Goal: Information Seeking & Learning: Find contact information

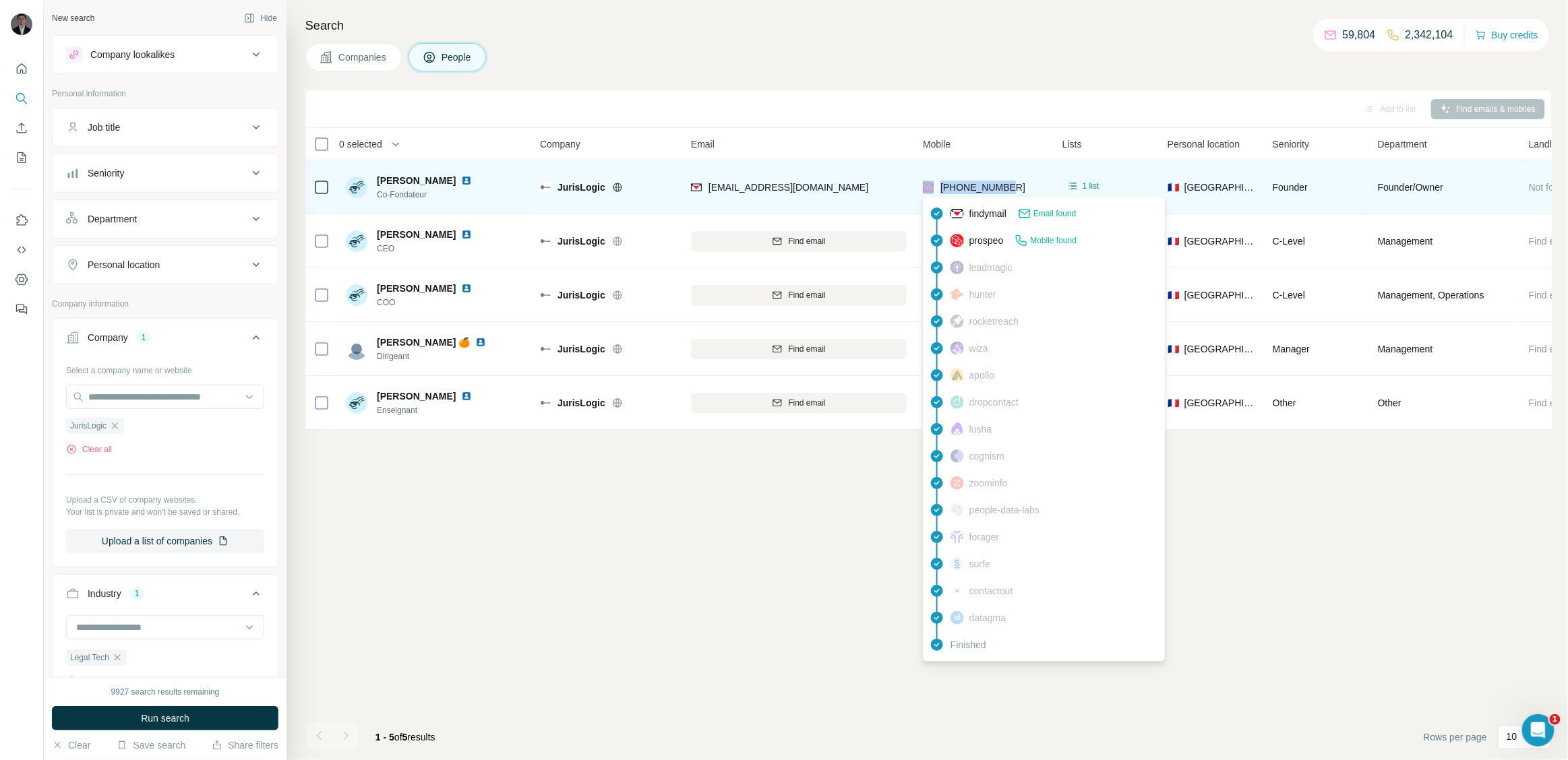
drag, startPoint x: 1018, startPoint y: 184, endPoint x: 933, endPoint y: 187, distance: 85.1
click at [933, 187] on div "[PHONE_NUMBER]" at bounding box center [985, 187] width 123 height 37
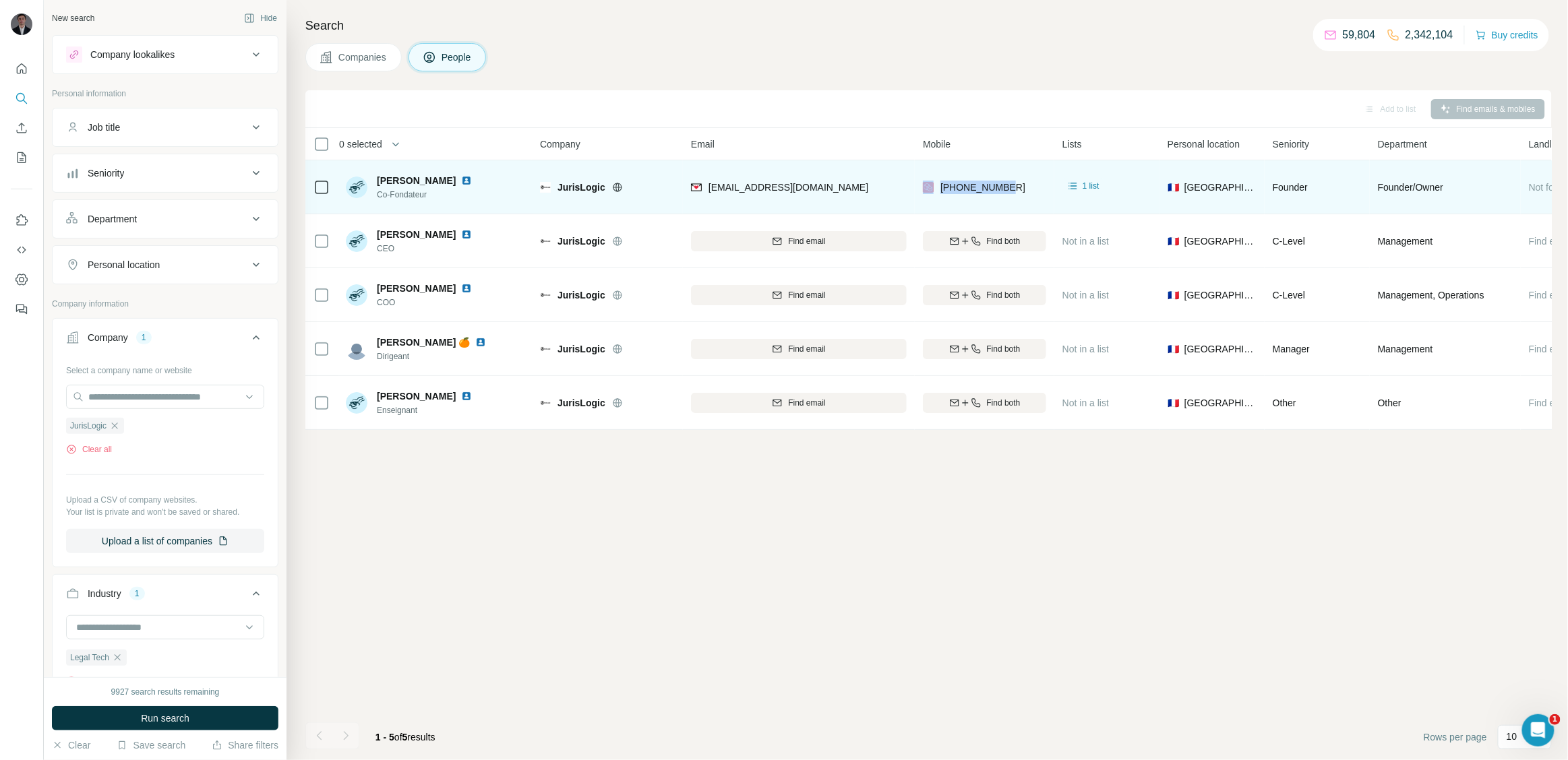
copy div "[PHONE_NUMBER]"
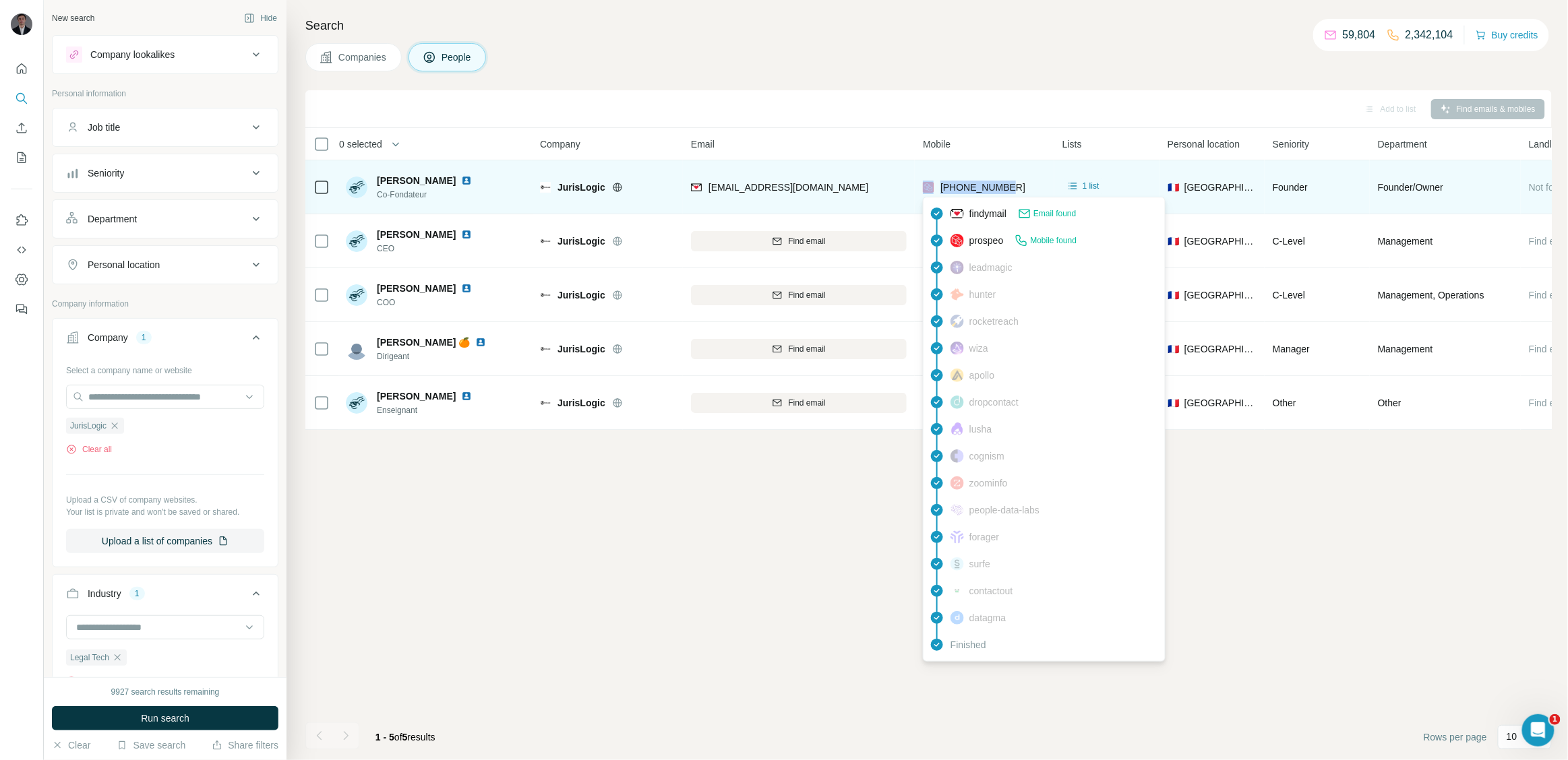
drag, startPoint x: 873, startPoint y: 184, endPoint x: 1005, endPoint y: 194, distance: 132.4
click at [0, 0] on tr "[PERSON_NAME] Co-Fondateur JurisLogic [EMAIL_ADDRESS][DOMAIN_NAME] [PHONE_NUMBE…" at bounding box center [0, 0] width 0 height 0
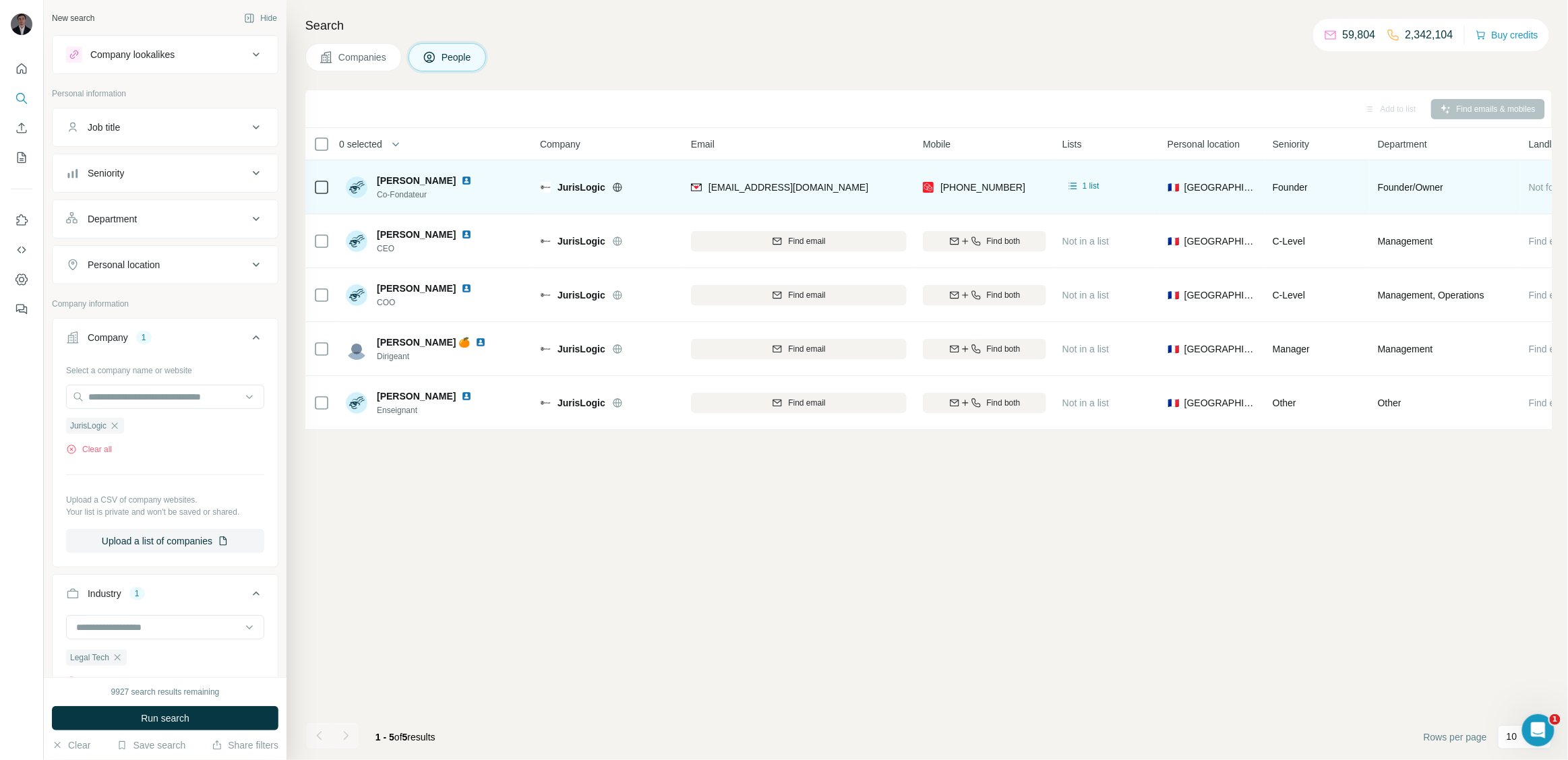
click at [1020, 191] on div "[PHONE_NUMBER]" at bounding box center [985, 187] width 123 height 37
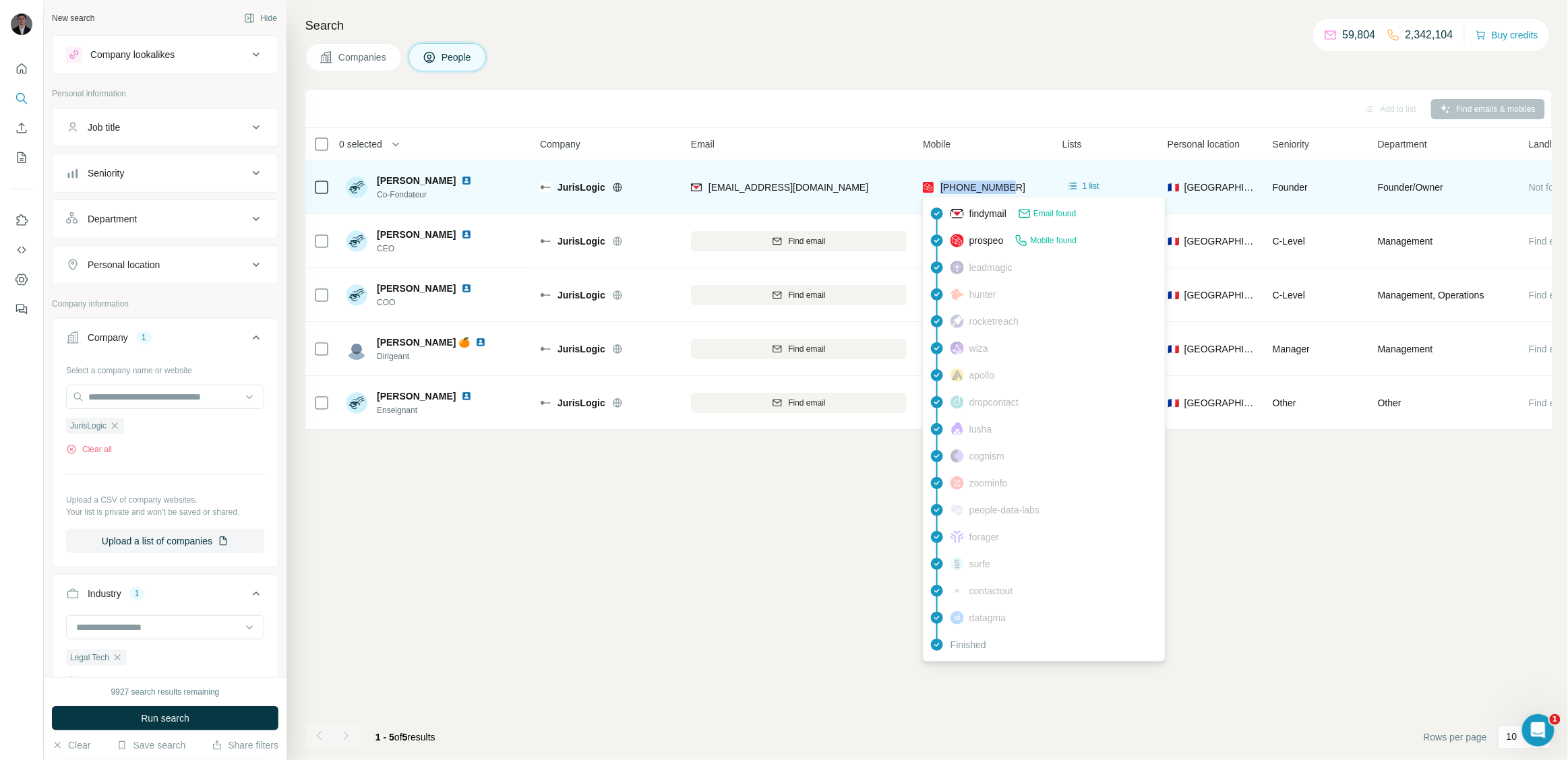
drag, startPoint x: 1020, startPoint y: 191, endPoint x: 941, endPoint y: 191, distance: 79.0
click at [941, 191] on div "[PHONE_NUMBER]" at bounding box center [985, 187] width 123 height 37
copy span "[PHONE_NUMBER]"
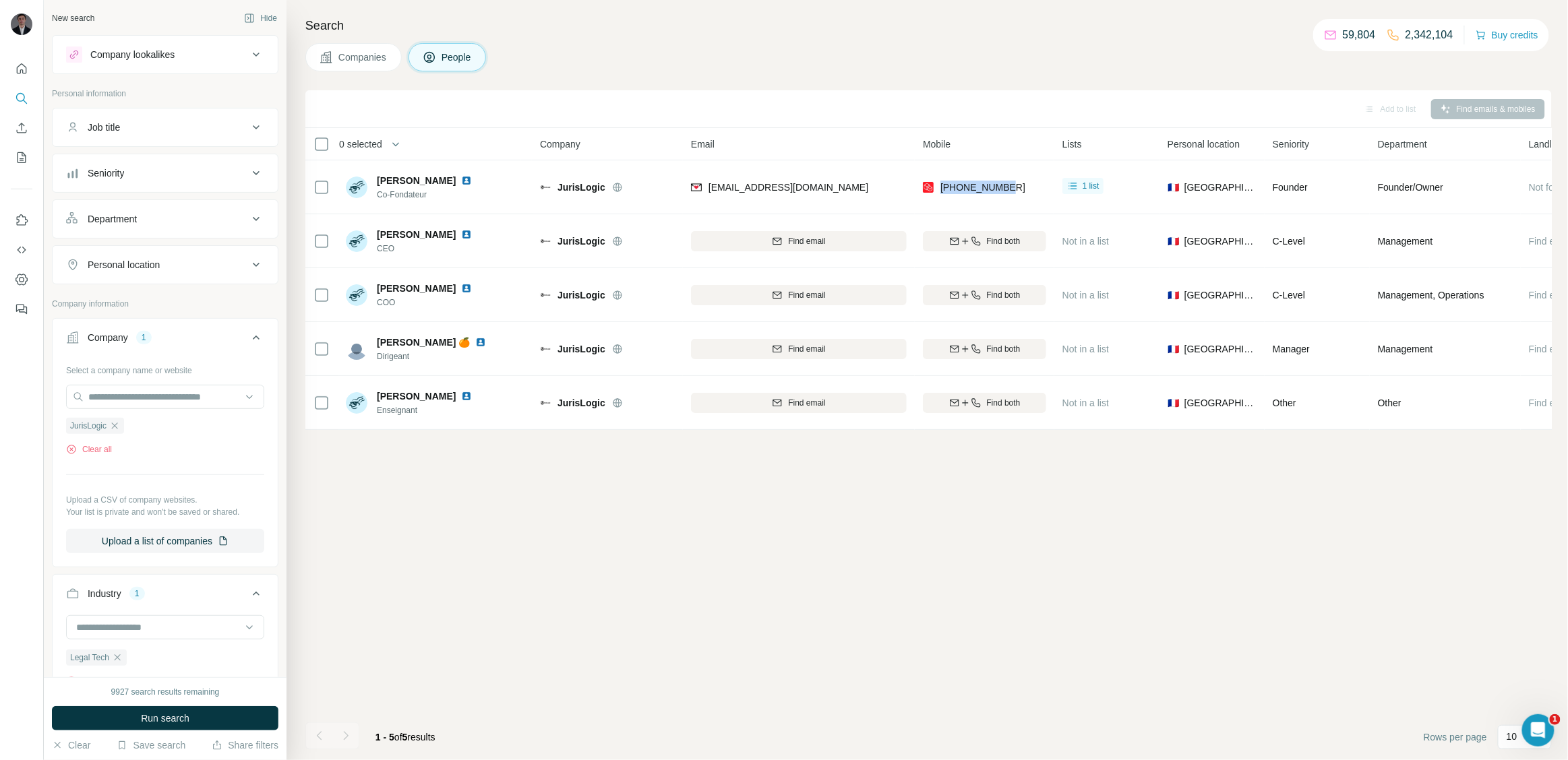
click at [377, 44] on button "Companies" at bounding box center [354, 57] width 96 height 28
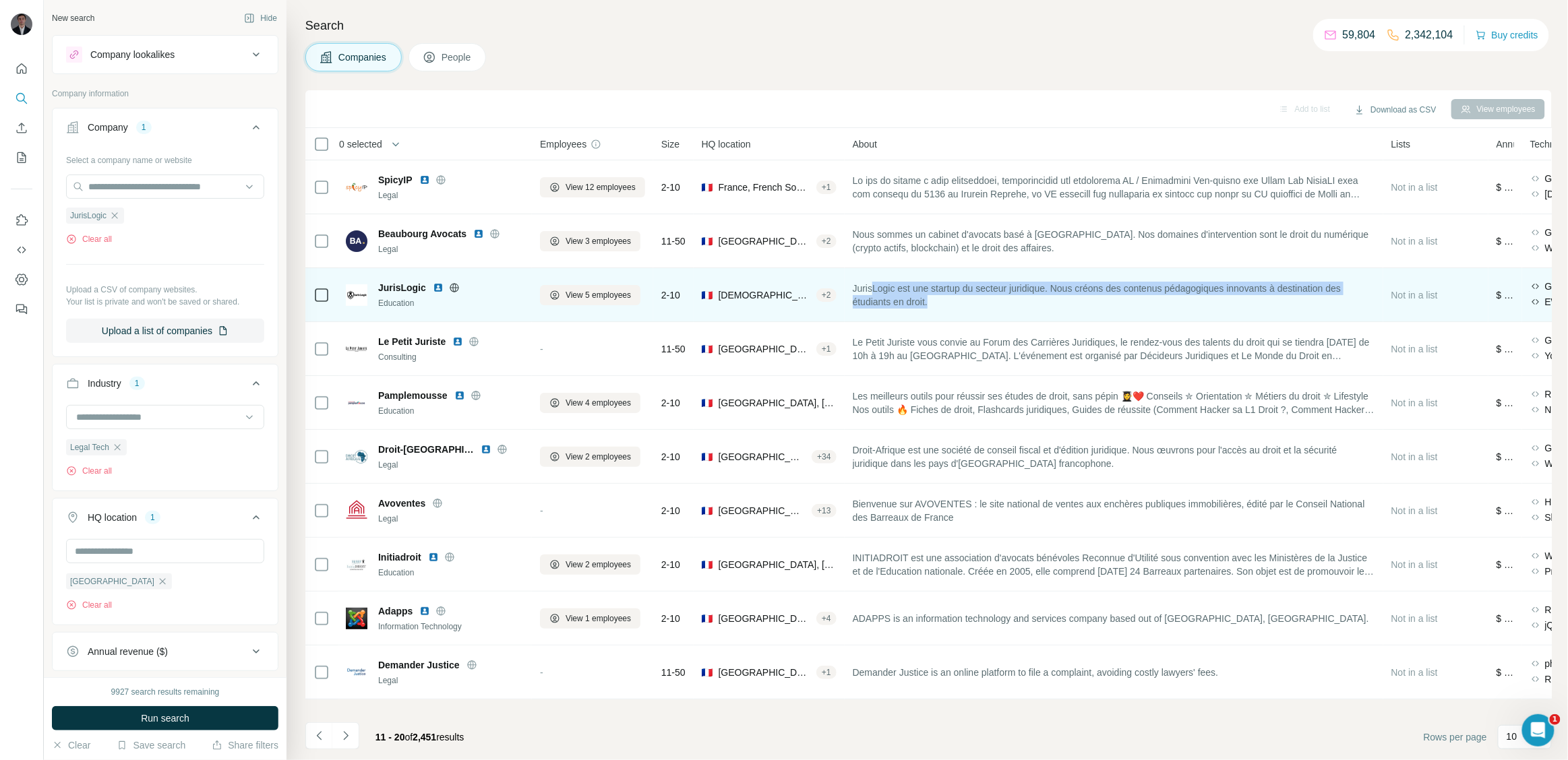
drag, startPoint x: 956, startPoint y: 305, endPoint x: 877, endPoint y: 277, distance: 83.8
click at [877, 277] on div "JurisLogic est une startup du secteur juridique. Nous créons des contenus pédag…" at bounding box center [1113, 295] width 523 height 37
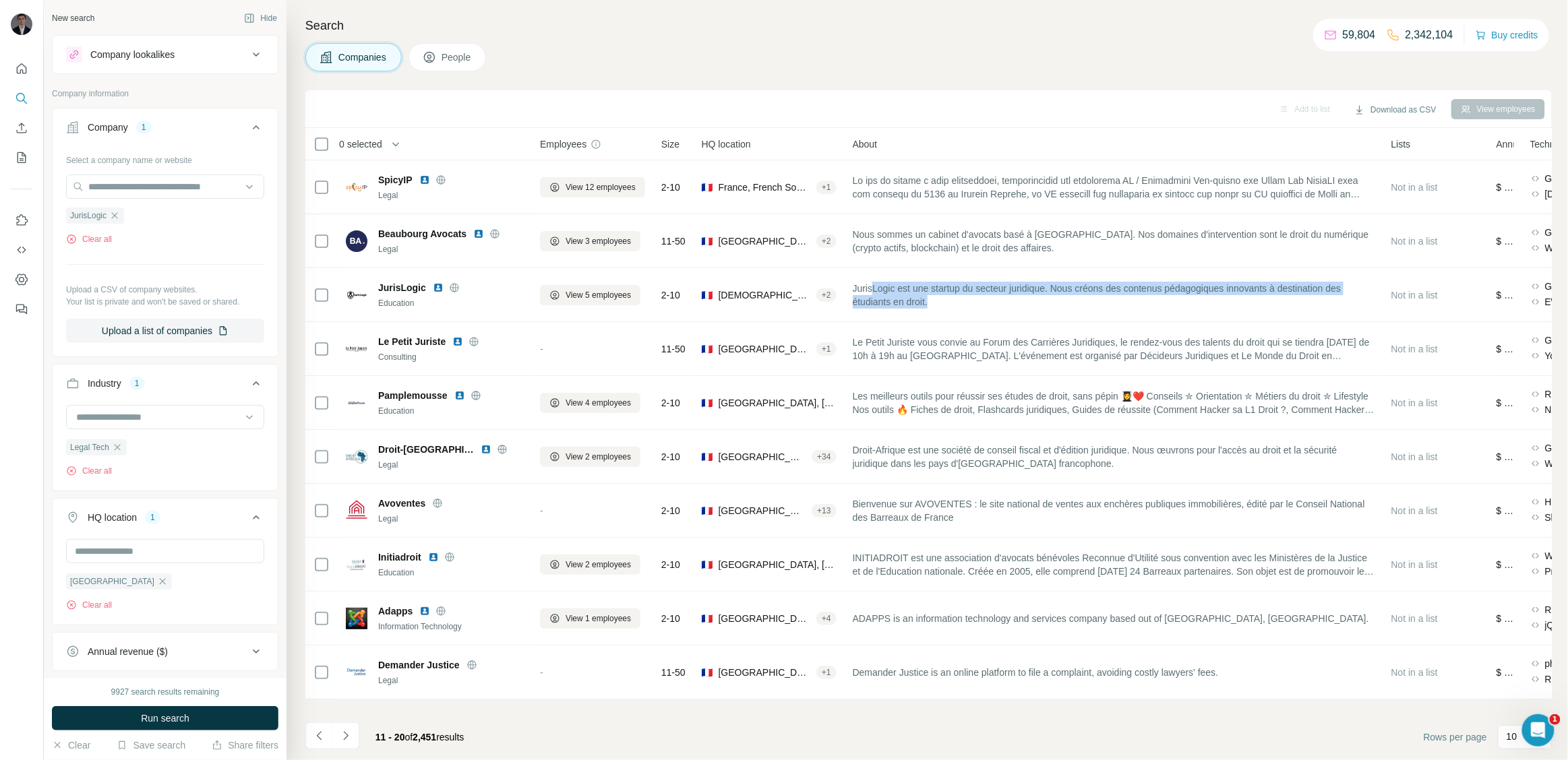
click at [449, 56] on span "People" at bounding box center [456, 57] width 31 height 13
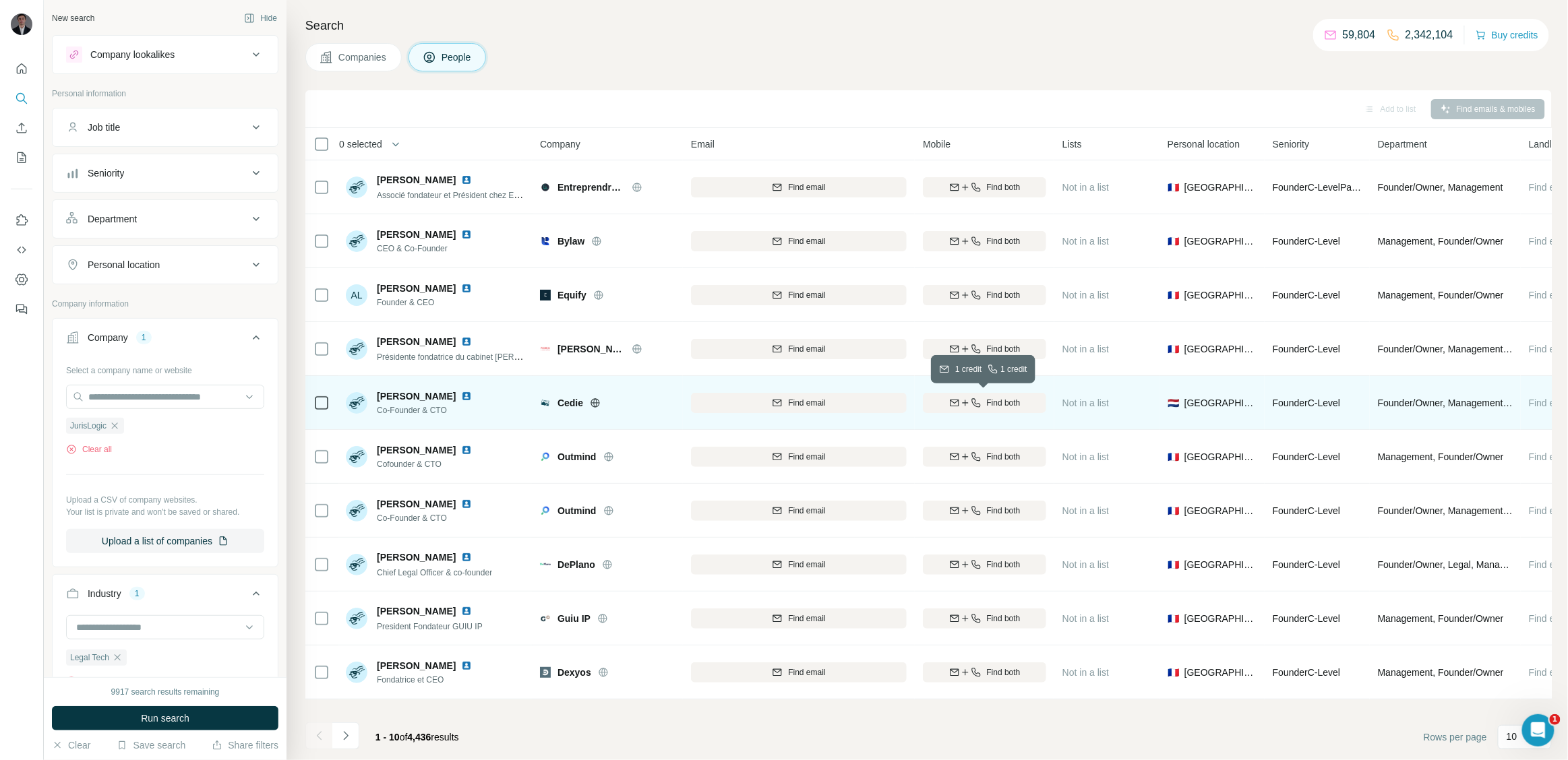
click at [962, 403] on icon "button" at bounding box center [965, 402] width 6 height 1
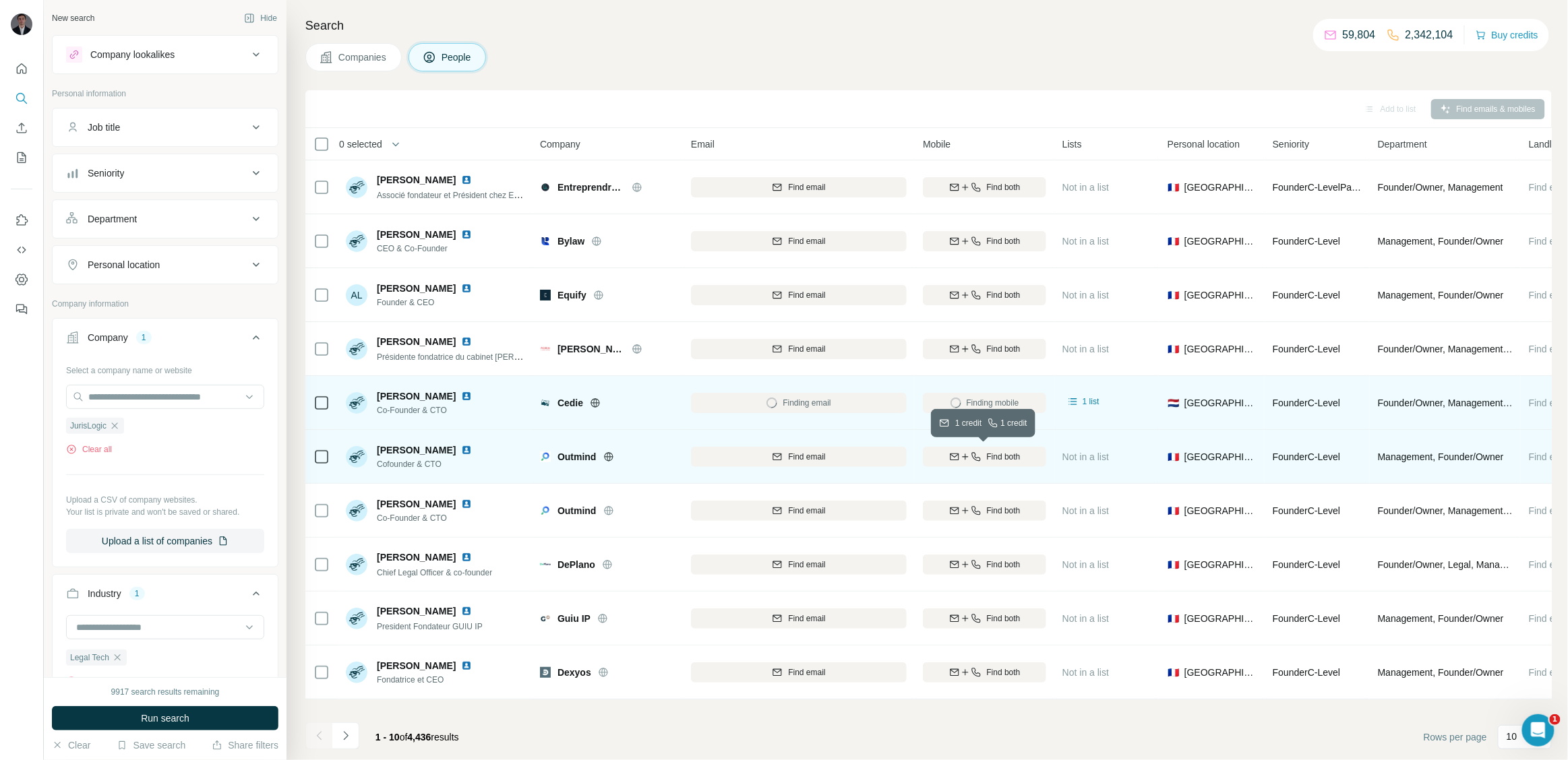
click at [980, 456] on div "Find both" at bounding box center [985, 457] width 123 height 12
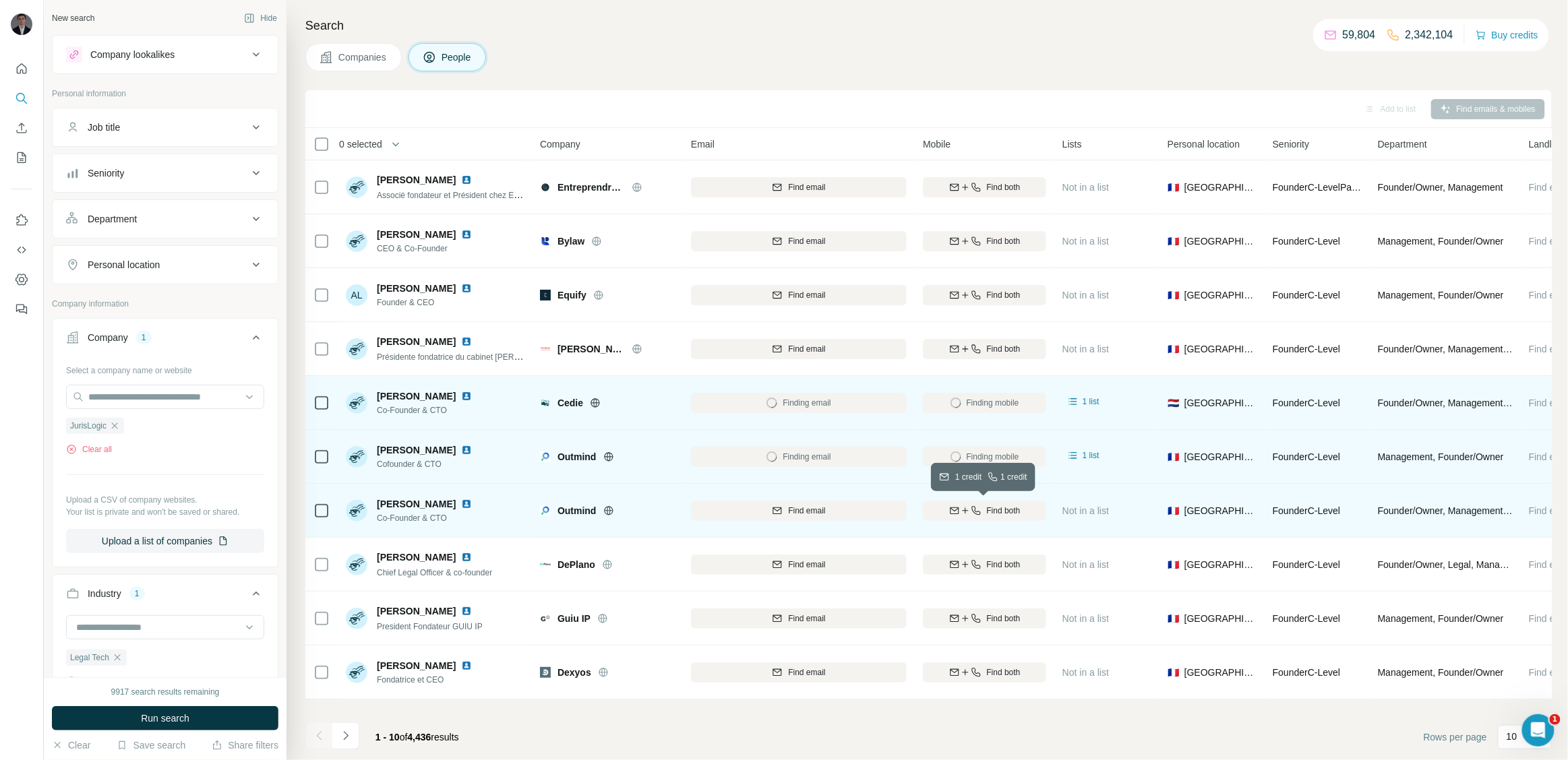
click at [971, 506] on icon "button" at bounding box center [976, 510] width 11 height 11
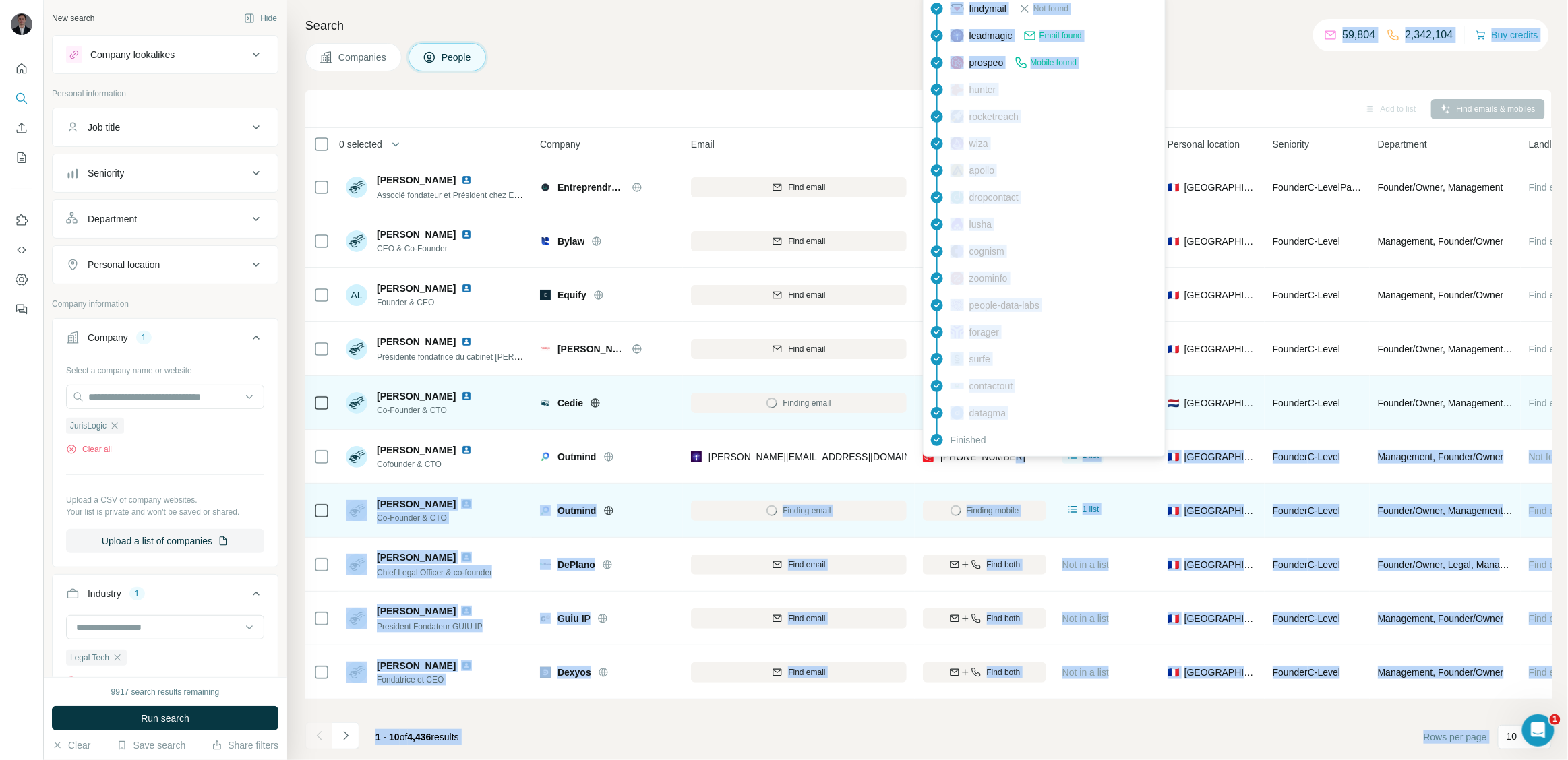
drag, startPoint x: 1016, startPoint y: 449, endPoint x: 952, endPoint y: 455, distance: 64.3
click at [952, 455] on body "New search Hide Company lookalikes Personal information Job title Seniority Dep…" at bounding box center [784, 430] width 1568 height 861
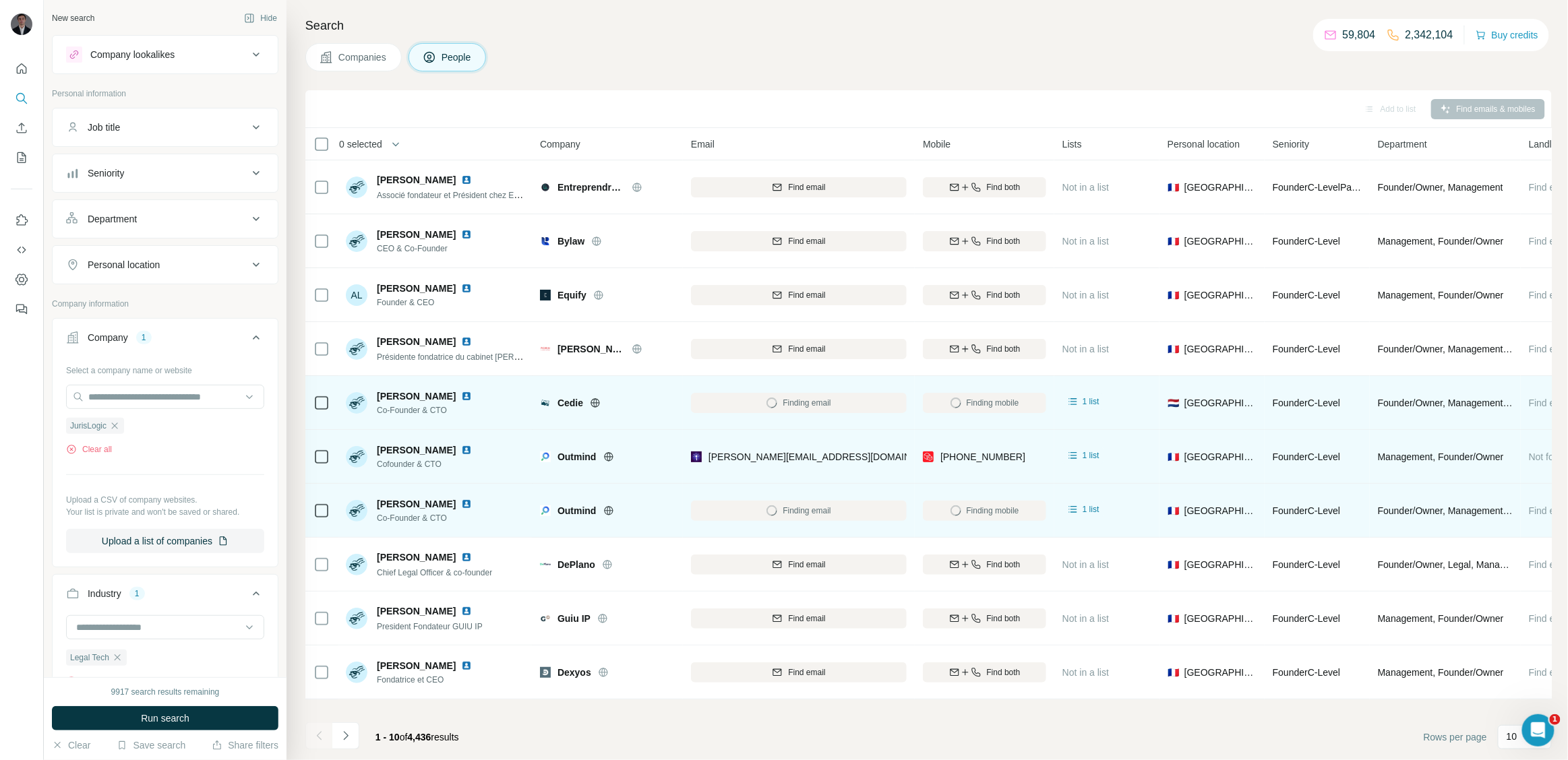
click at [856, 465] on div "[PERSON_NAME][EMAIL_ADDRESS][DOMAIN_NAME]" at bounding box center [799, 456] width 216 height 37
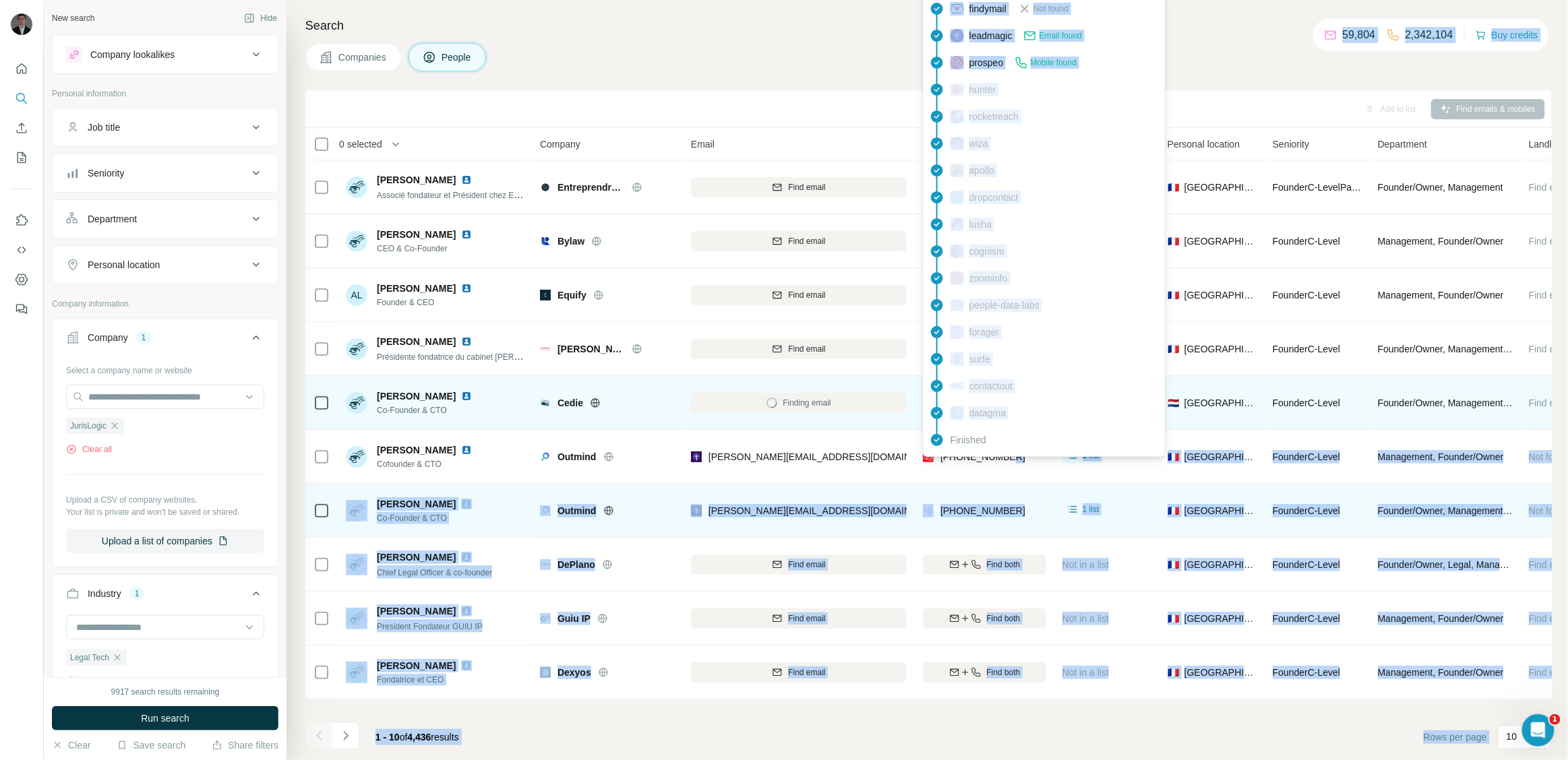
drag, startPoint x: 1030, startPoint y: 458, endPoint x: 950, endPoint y: 453, distance: 80.2
click at [950, 453] on body "New search Hide Company lookalikes Personal information Job title Seniority Dep…" at bounding box center [784, 430] width 1568 height 861
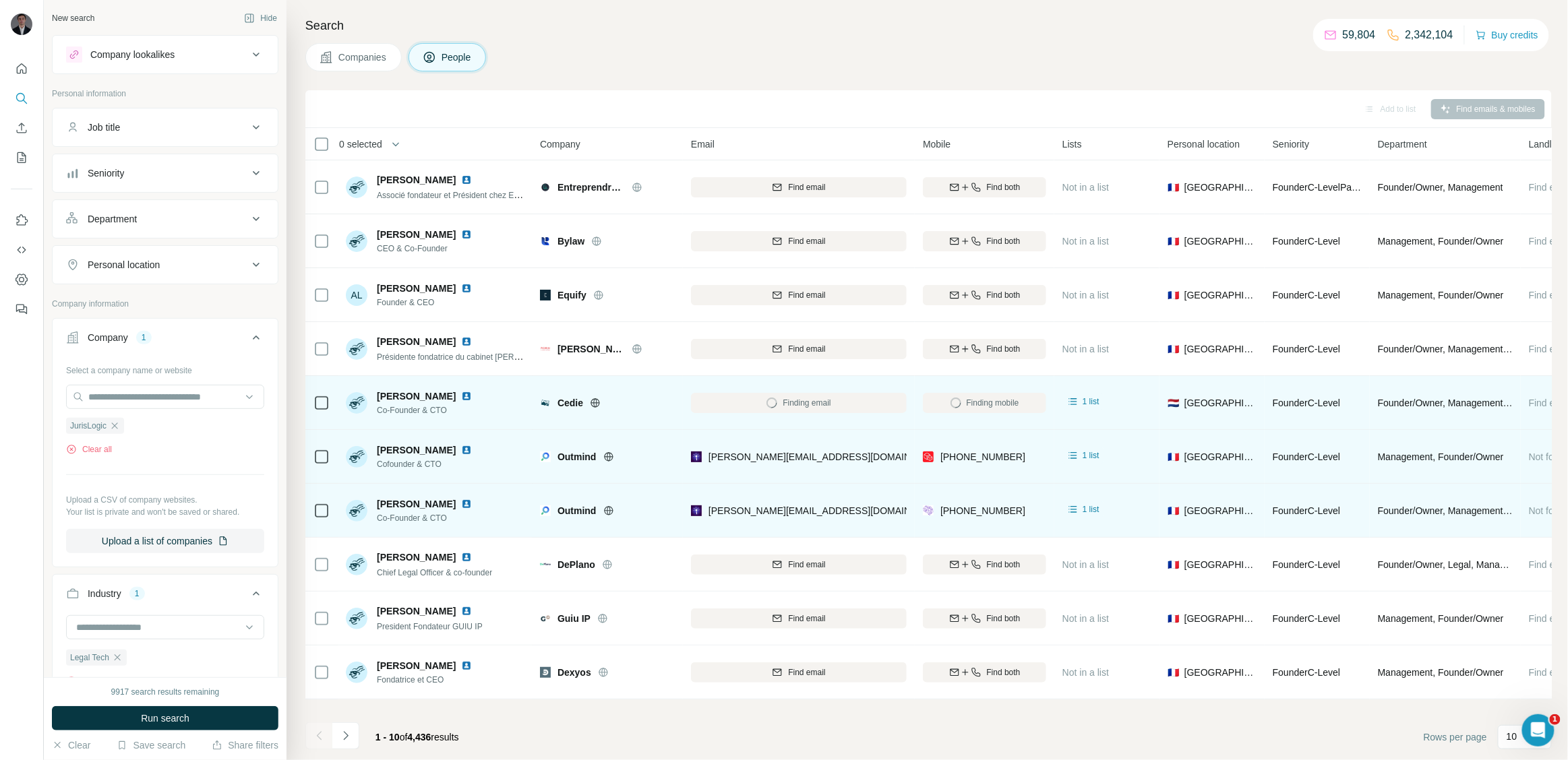
click at [870, 457] on div "[PERSON_NAME][EMAIL_ADDRESS][DOMAIN_NAME]" at bounding box center [799, 456] width 216 height 37
drag, startPoint x: 939, startPoint y: 459, endPoint x: 1409, endPoint y: 441, distance: 470.3
click at [0, 0] on tr "[PERSON_NAME] Cofounder & CTO Outmind [PERSON_NAME][EMAIL_ADDRESS][DOMAIN_NAME]…" at bounding box center [0, 0] width 0 height 0
click at [958, 468] on div "[PHONE_NUMBER]" at bounding box center [985, 456] width 123 height 37
drag, startPoint x: 713, startPoint y: 459, endPoint x: 832, endPoint y: 459, distance: 119.0
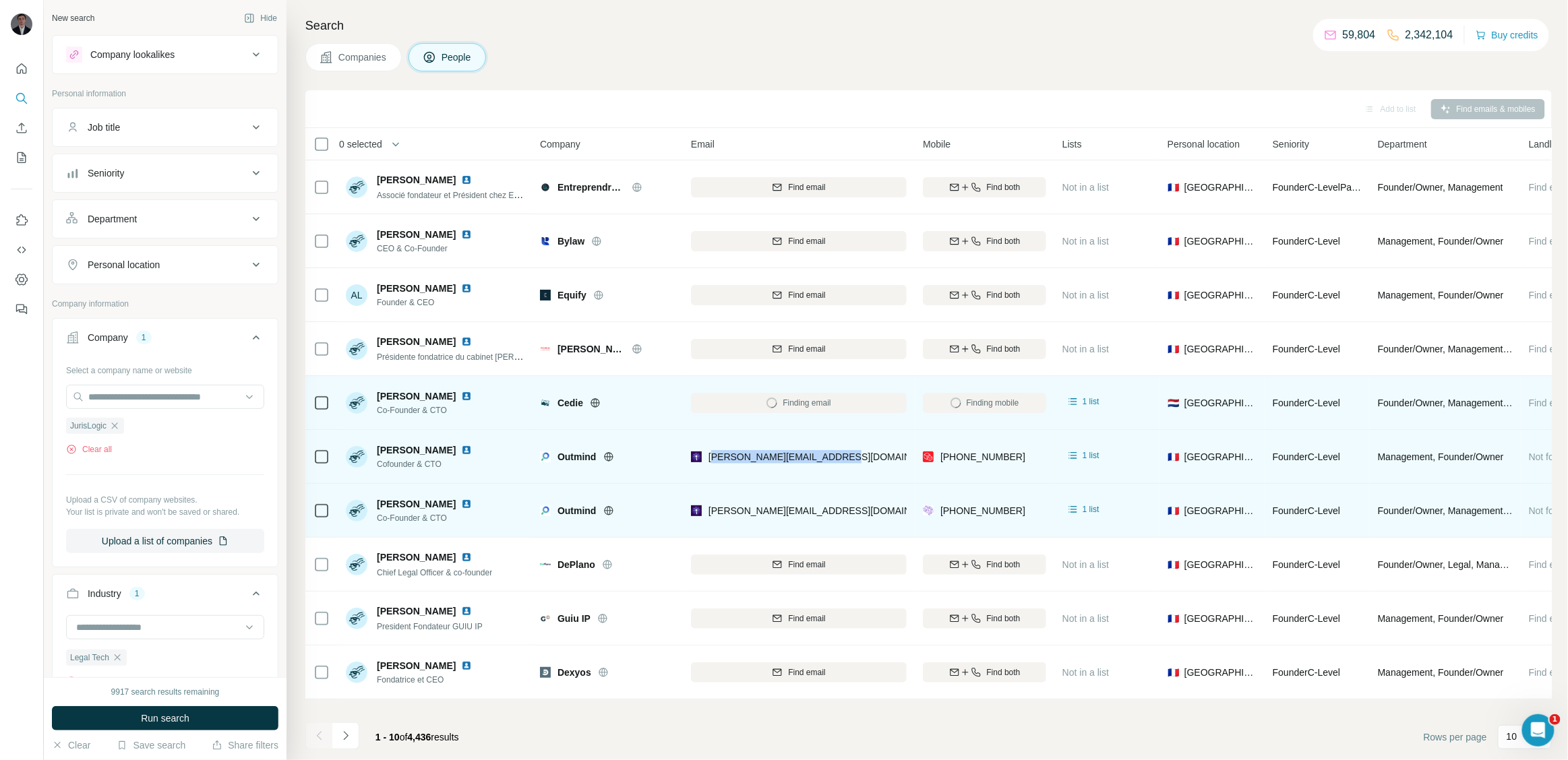
click at [832, 459] on div "[PERSON_NAME][EMAIL_ADDRESS][DOMAIN_NAME]" at bounding box center [799, 456] width 216 height 37
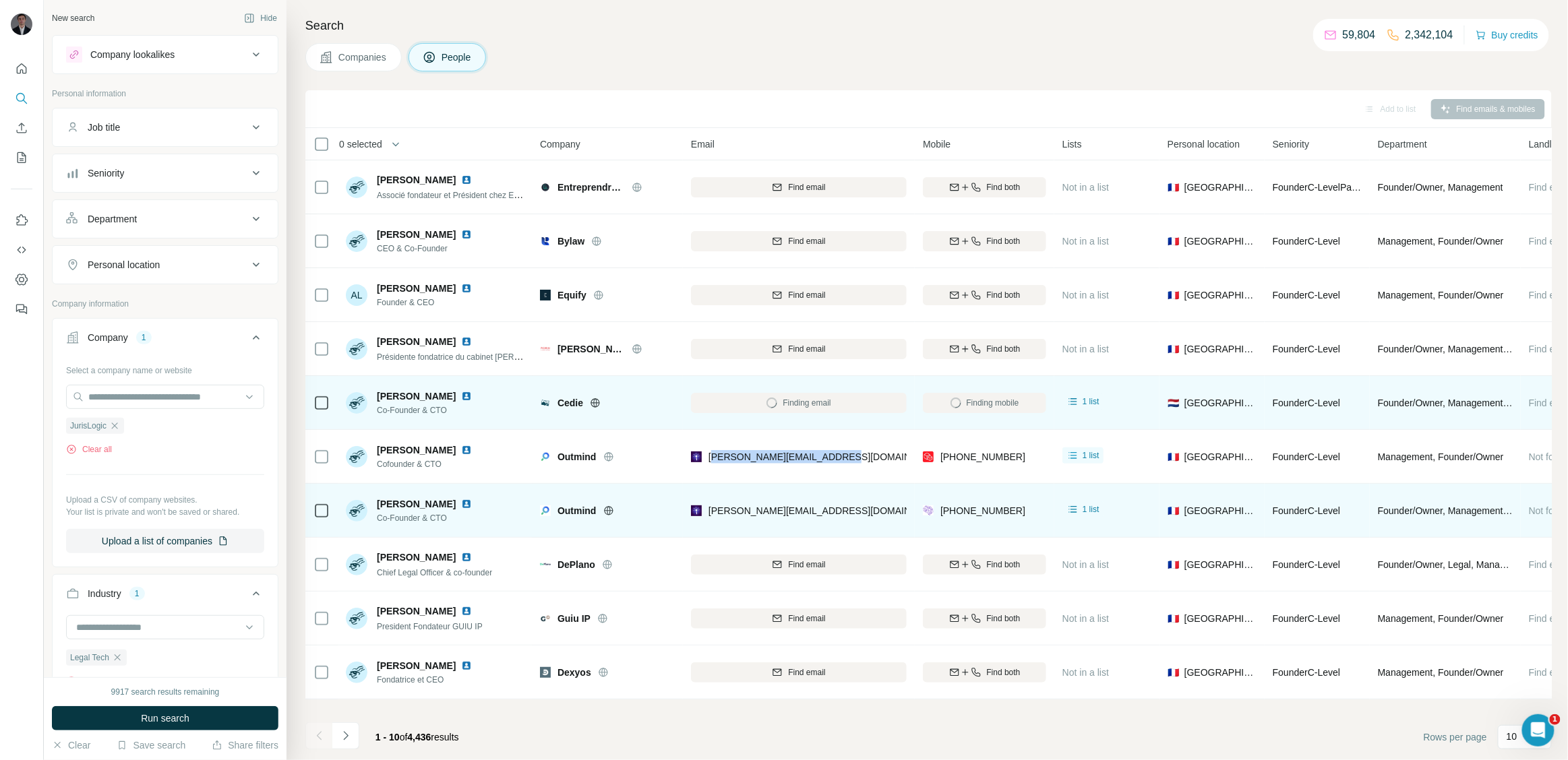
copy span "[EMAIL_ADDRESS][DOMAIN_NAME]"
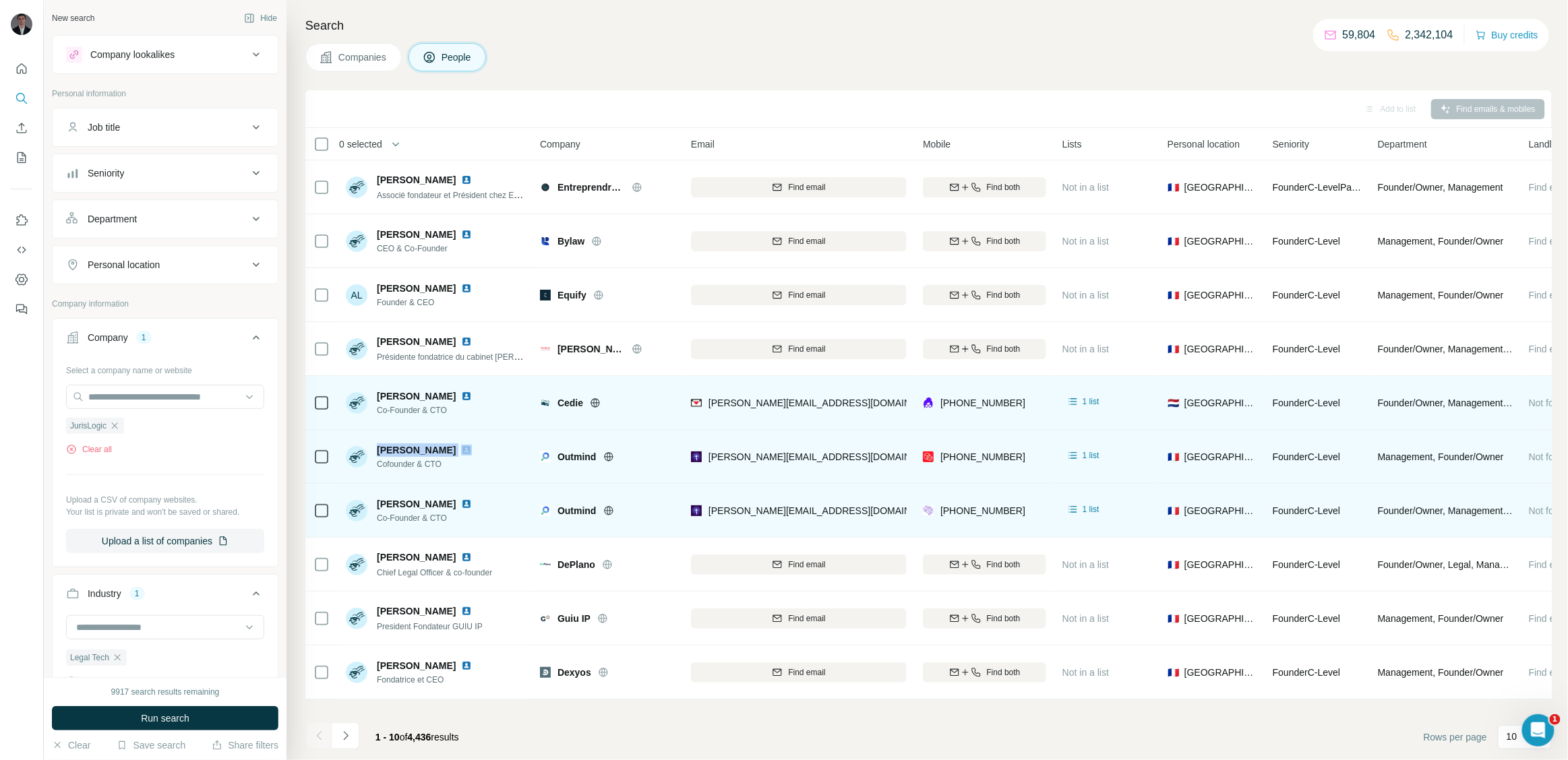
drag, startPoint x: 377, startPoint y: 455, endPoint x: 459, endPoint y: 441, distance: 83.2
click at [459, 441] on div "[PERSON_NAME] Cofounder & CTO" at bounding box center [435, 456] width 179 height 37
copy span "[PERSON_NAME]"
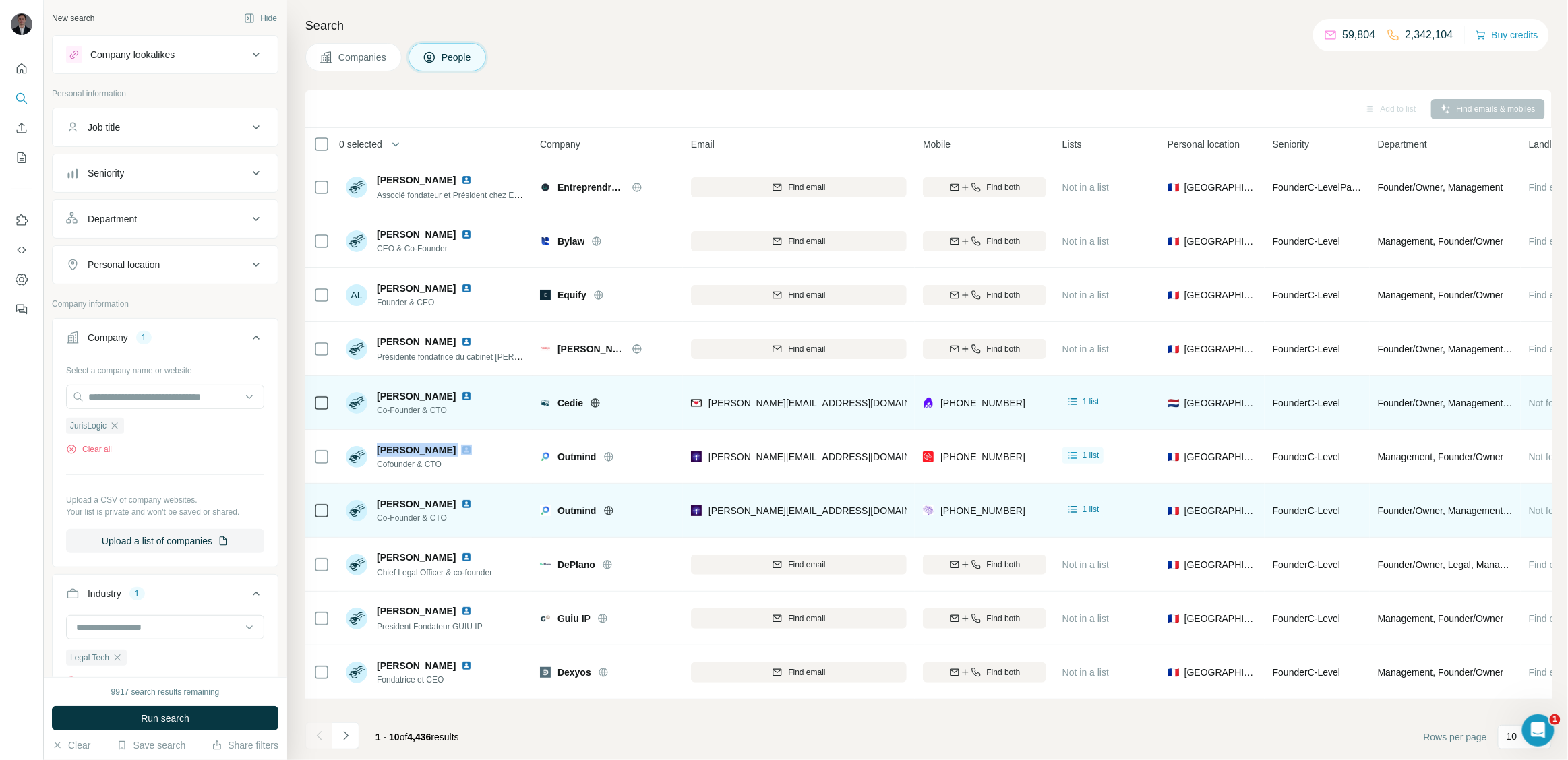
click at [258, 125] on icon at bounding box center [256, 127] width 16 height 16
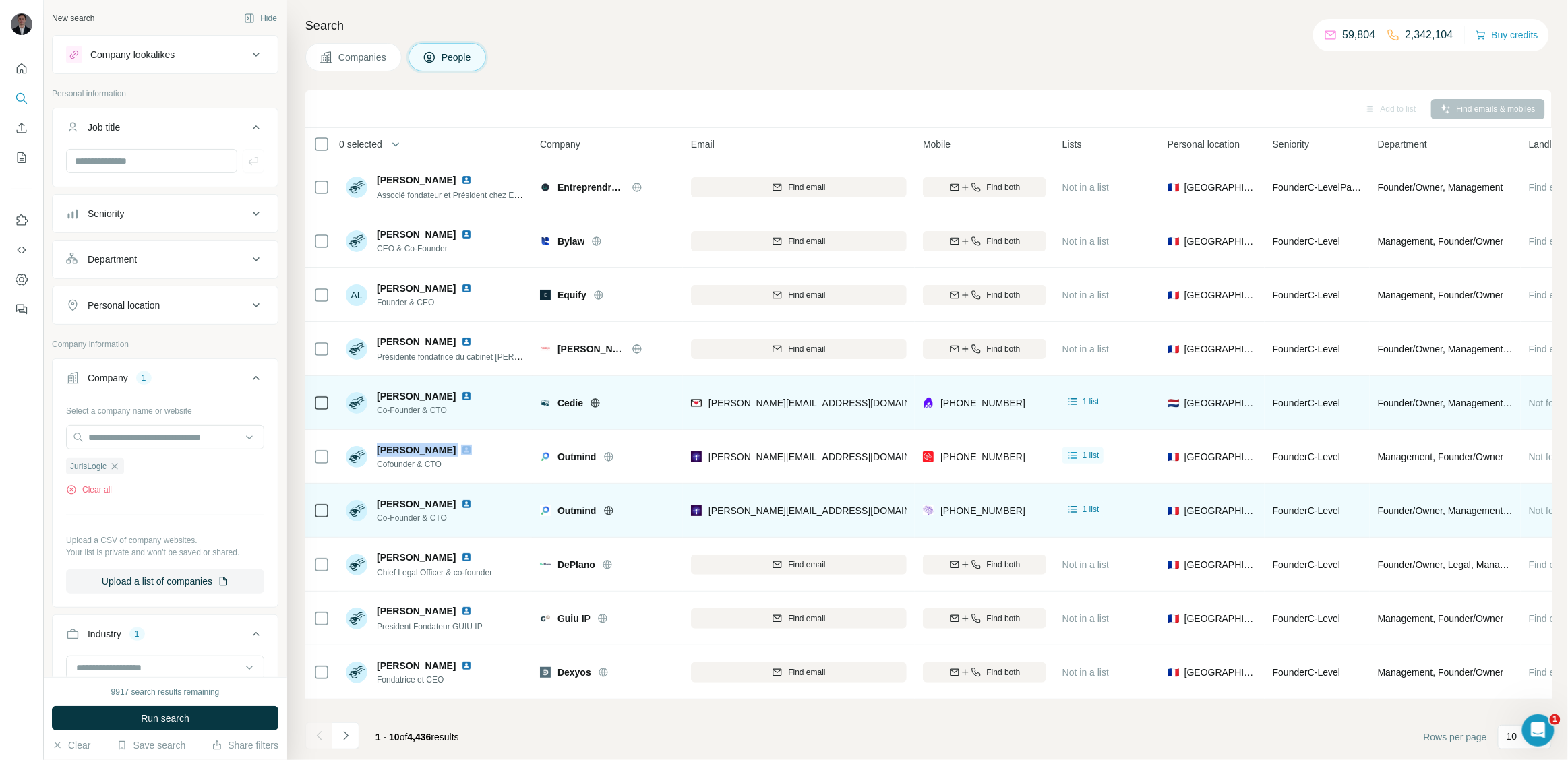
click at [258, 125] on icon at bounding box center [256, 127] width 16 height 16
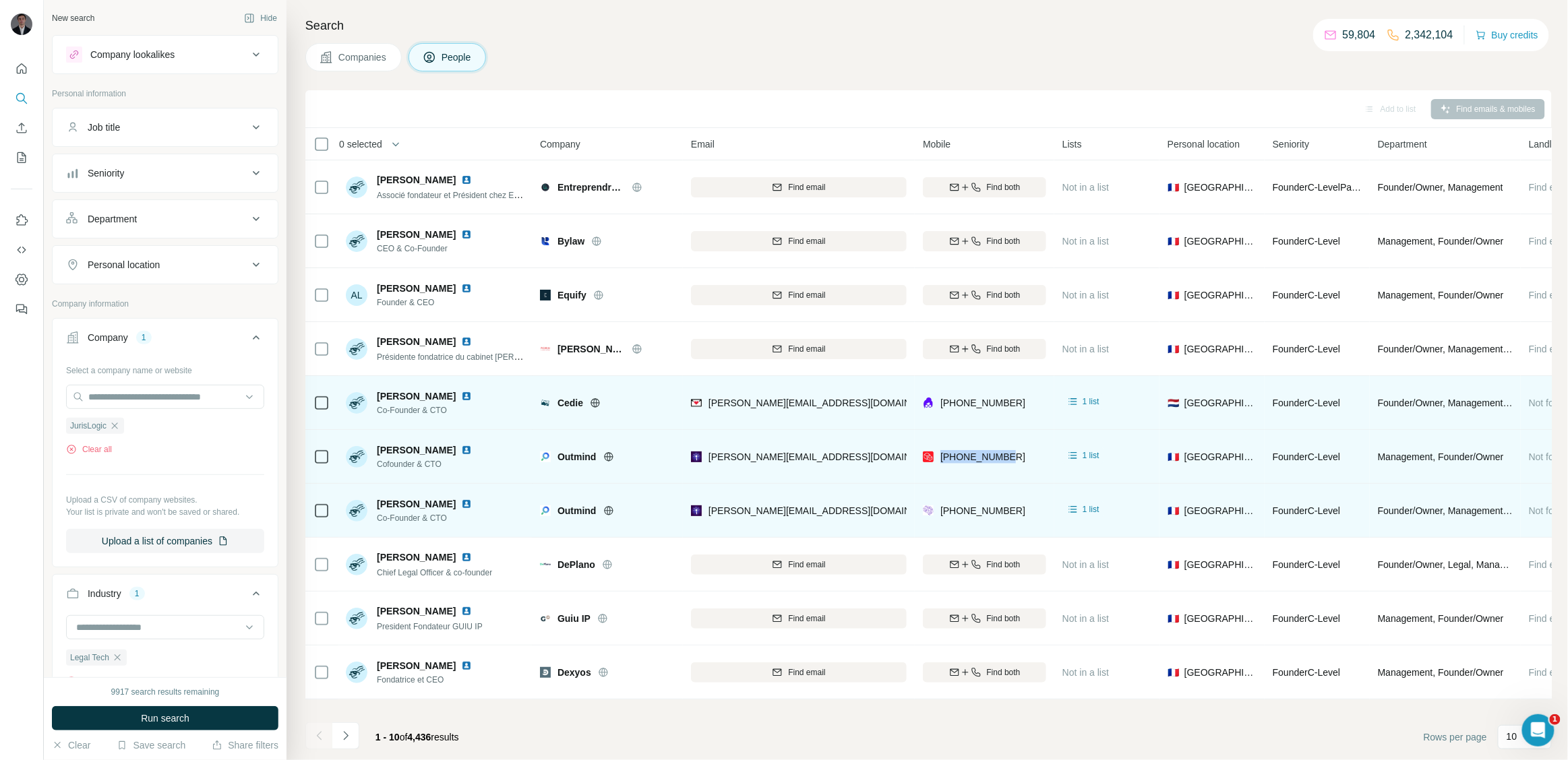
drag, startPoint x: 1012, startPoint y: 461, endPoint x: 944, endPoint y: 466, distance: 68.2
click at [944, 466] on div "[PHONE_NUMBER]" at bounding box center [985, 456] width 123 height 37
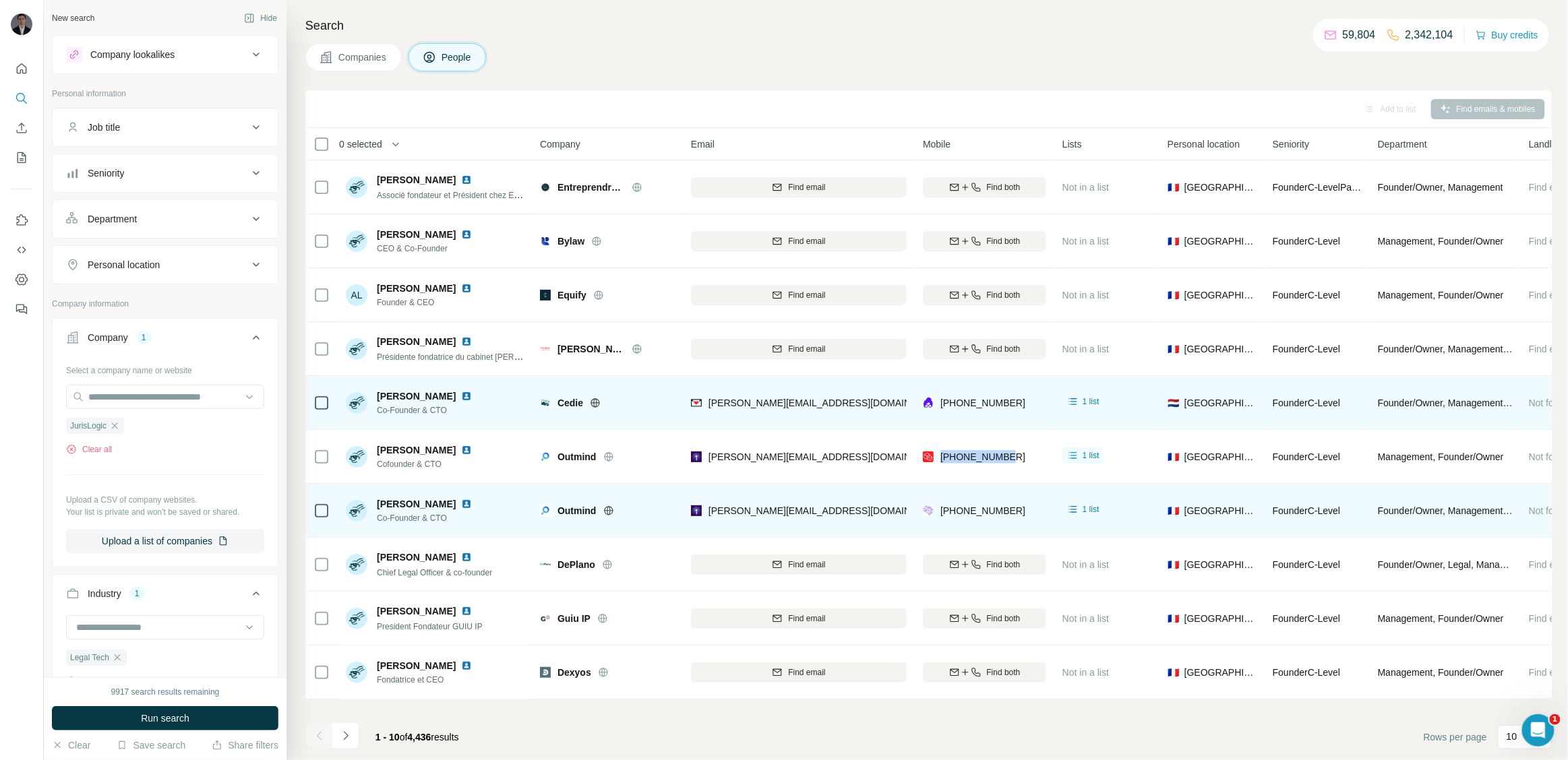
copy span "[PHONE_NUMBER]"
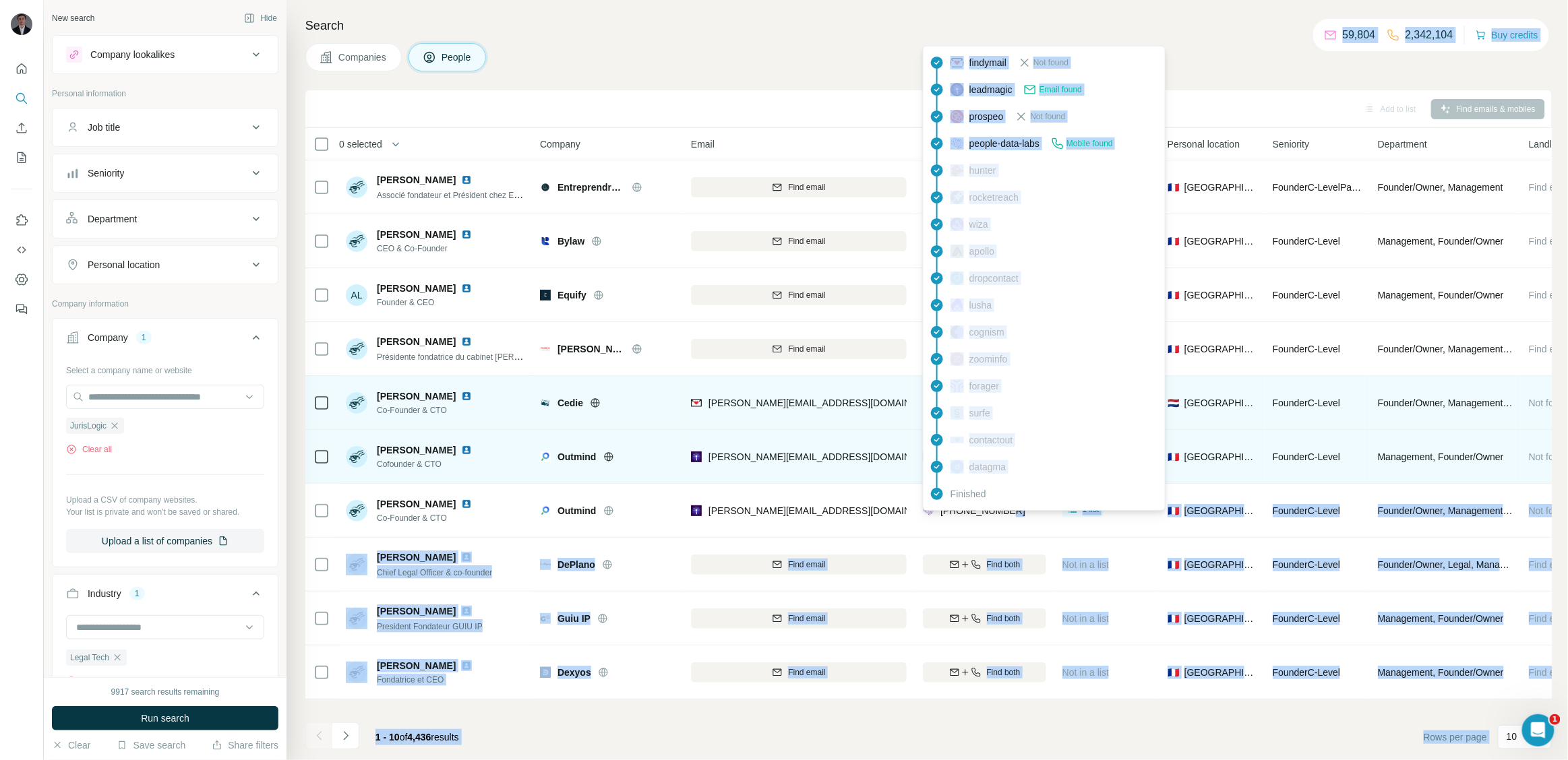
drag, startPoint x: 1016, startPoint y: 511, endPoint x: 774, endPoint y: 444, distance: 251.1
click at [933, 505] on body "New search Hide Company lookalikes Personal information Job title Seniority Dep…" at bounding box center [784, 430] width 1568 height 861
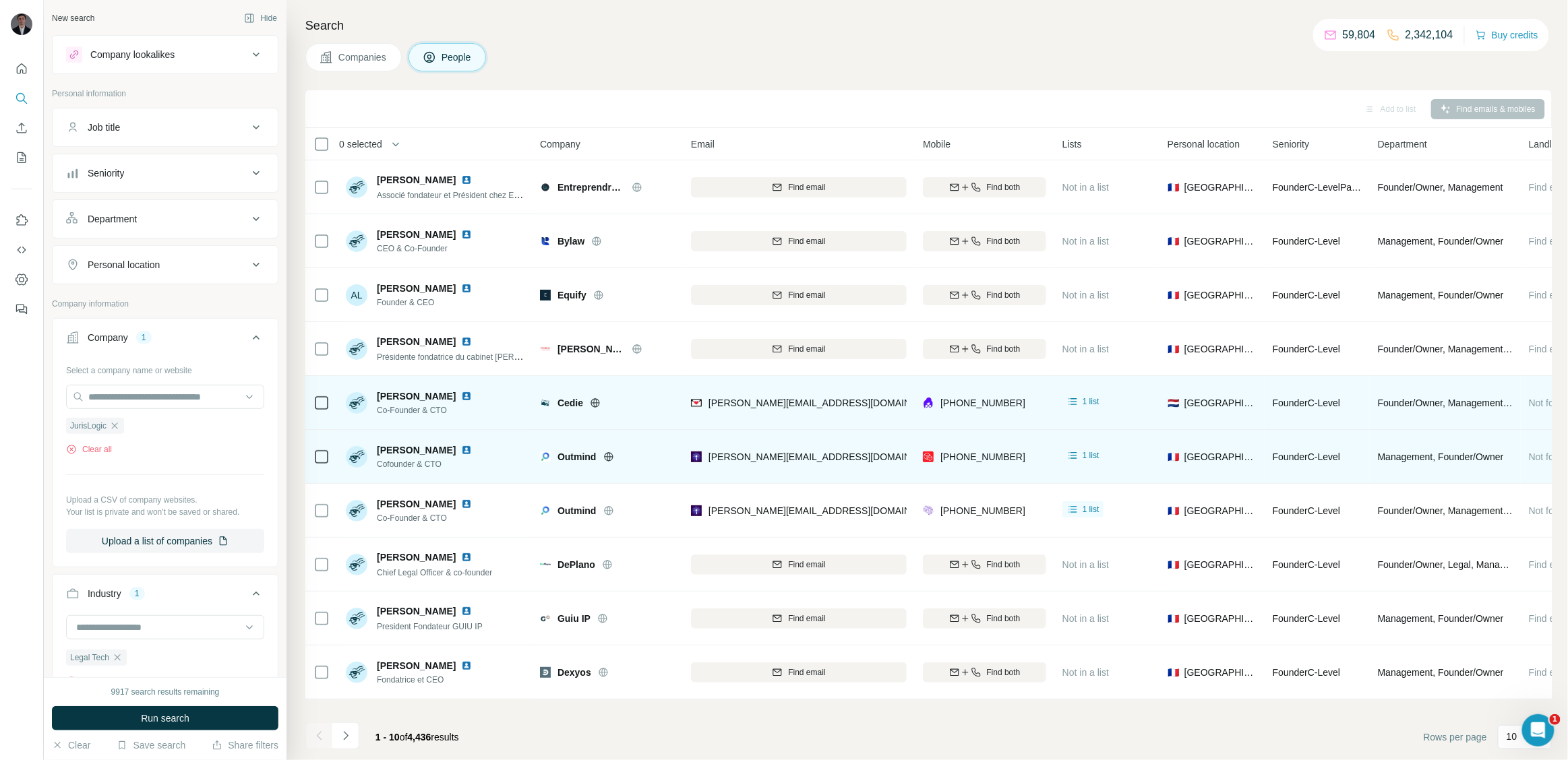
click at [725, 431] on td "[PERSON_NAME][EMAIL_ADDRESS][DOMAIN_NAME]" at bounding box center [799, 457] width 232 height 54
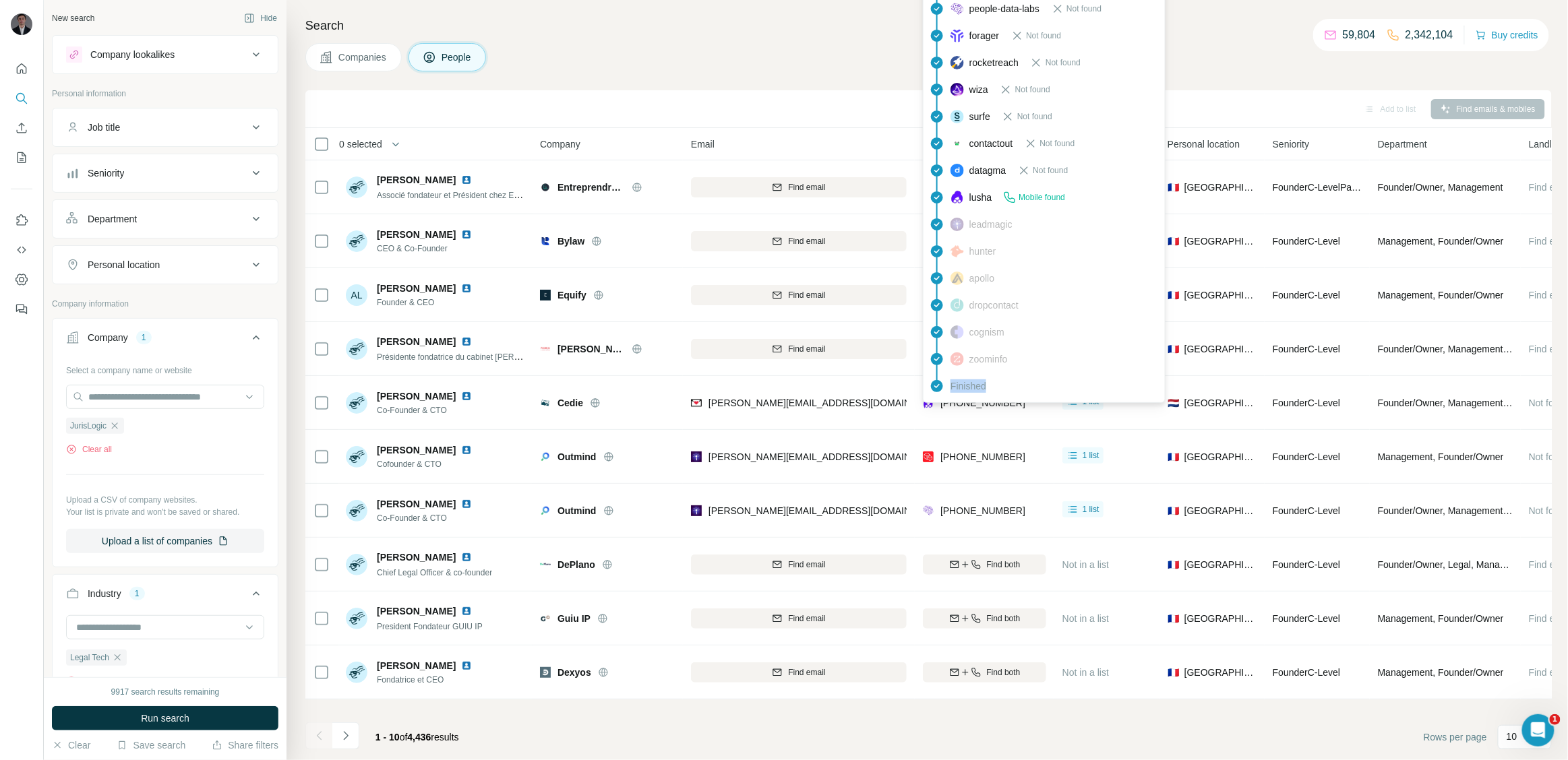
drag, startPoint x: 941, startPoint y: 398, endPoint x: 995, endPoint y: 400, distance: 54.0
click at [995, 400] on div "findymail Email found prospeo Not found people-data-labs Not found forager Not …" at bounding box center [1045, 170] width 243 height 465
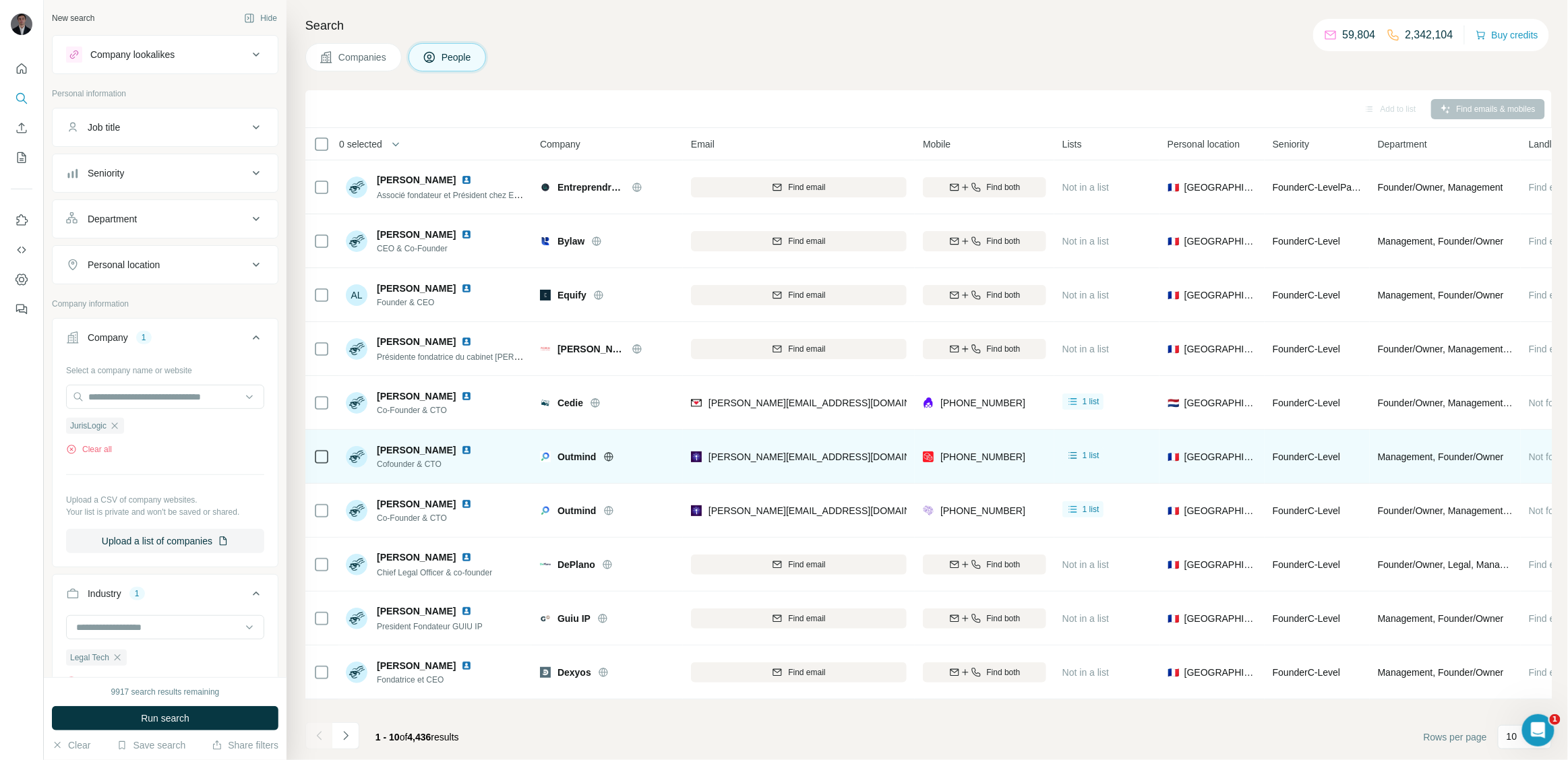
click at [1040, 444] on div "[PHONE_NUMBER]" at bounding box center [985, 456] width 123 height 37
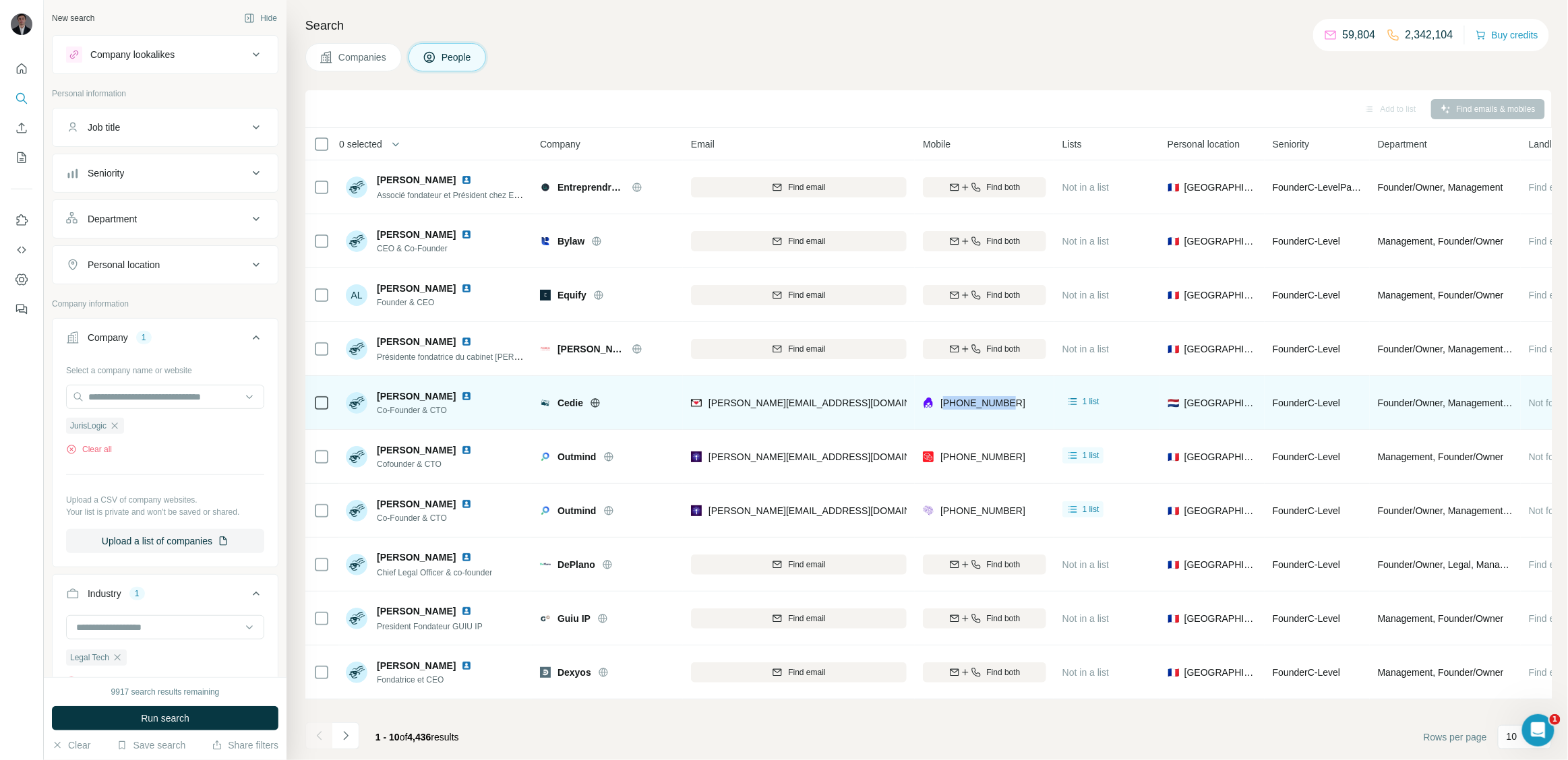
drag, startPoint x: 1013, startPoint y: 402, endPoint x: 946, endPoint y: 389, distance: 68.2
click at [946, 389] on div "[PHONE_NUMBER]" at bounding box center [985, 402] width 123 height 37
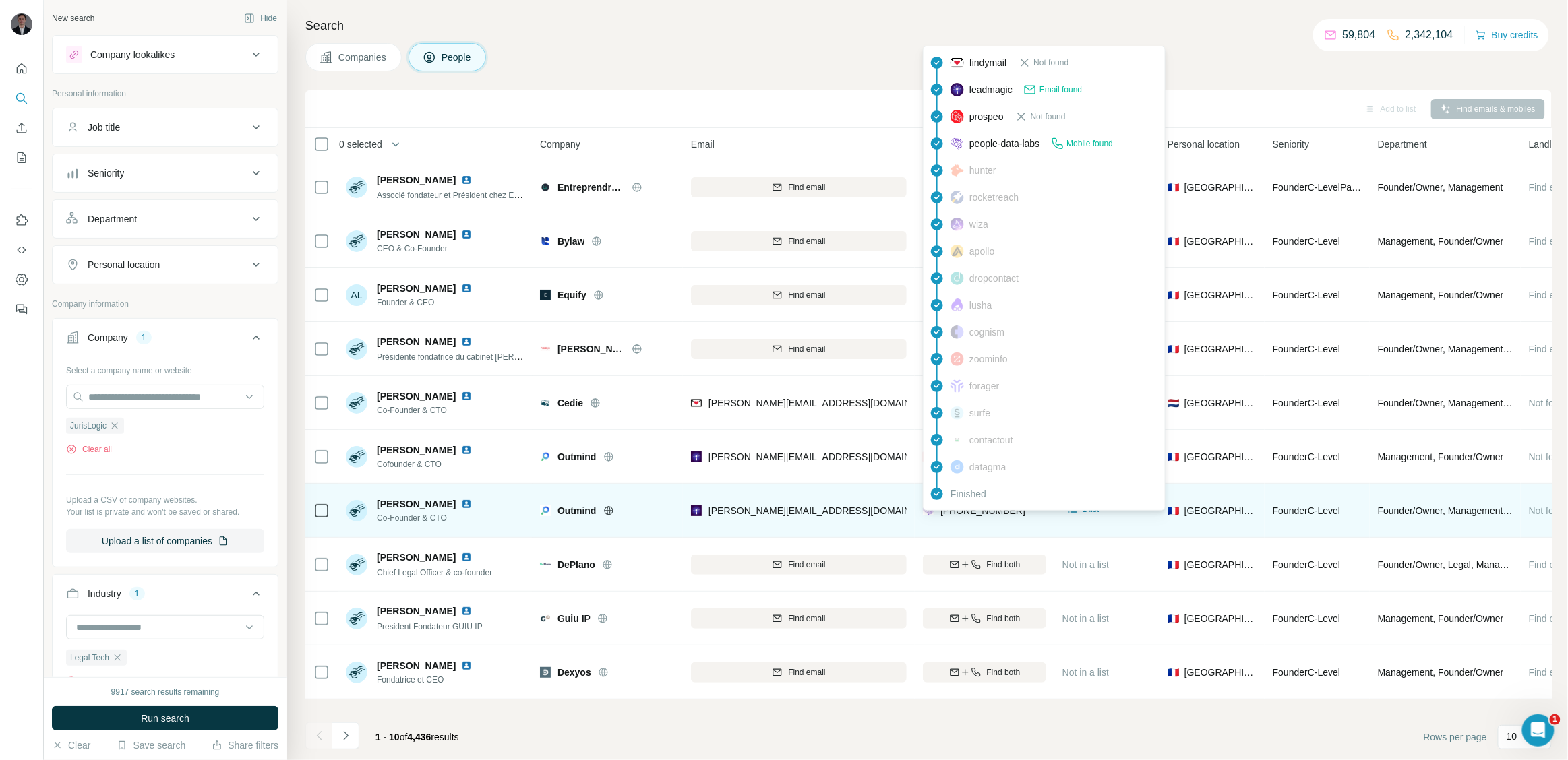
drag, startPoint x: 1004, startPoint y: 507, endPoint x: 966, endPoint y: 531, distance: 44.9
click at [938, 512] on body "New search Hide Company lookalikes Personal information Job title Seniority Dep…" at bounding box center [784, 430] width 1568 height 861
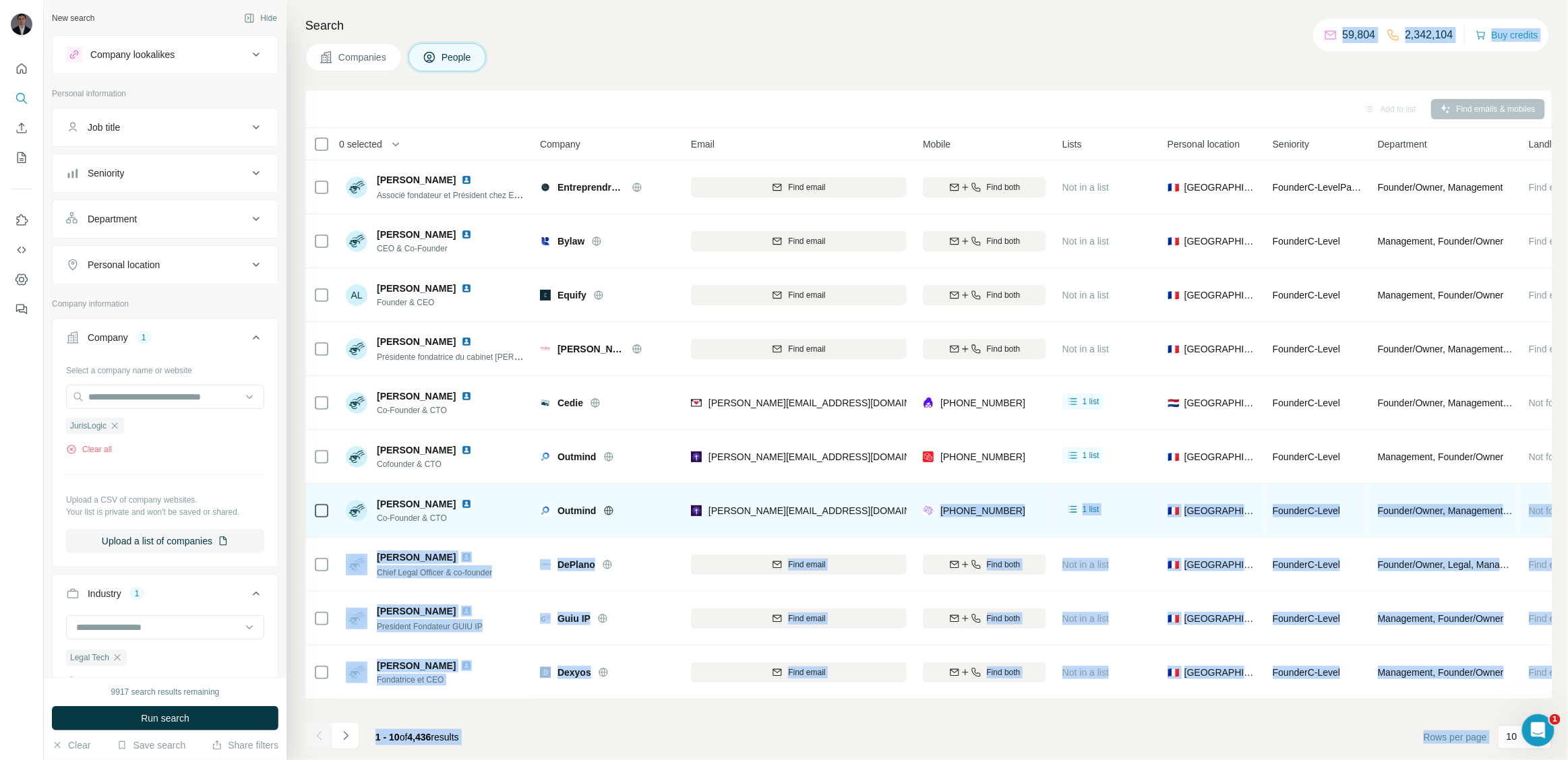
click at [966, 531] on td "[PHONE_NUMBER]" at bounding box center [985, 511] width 140 height 54
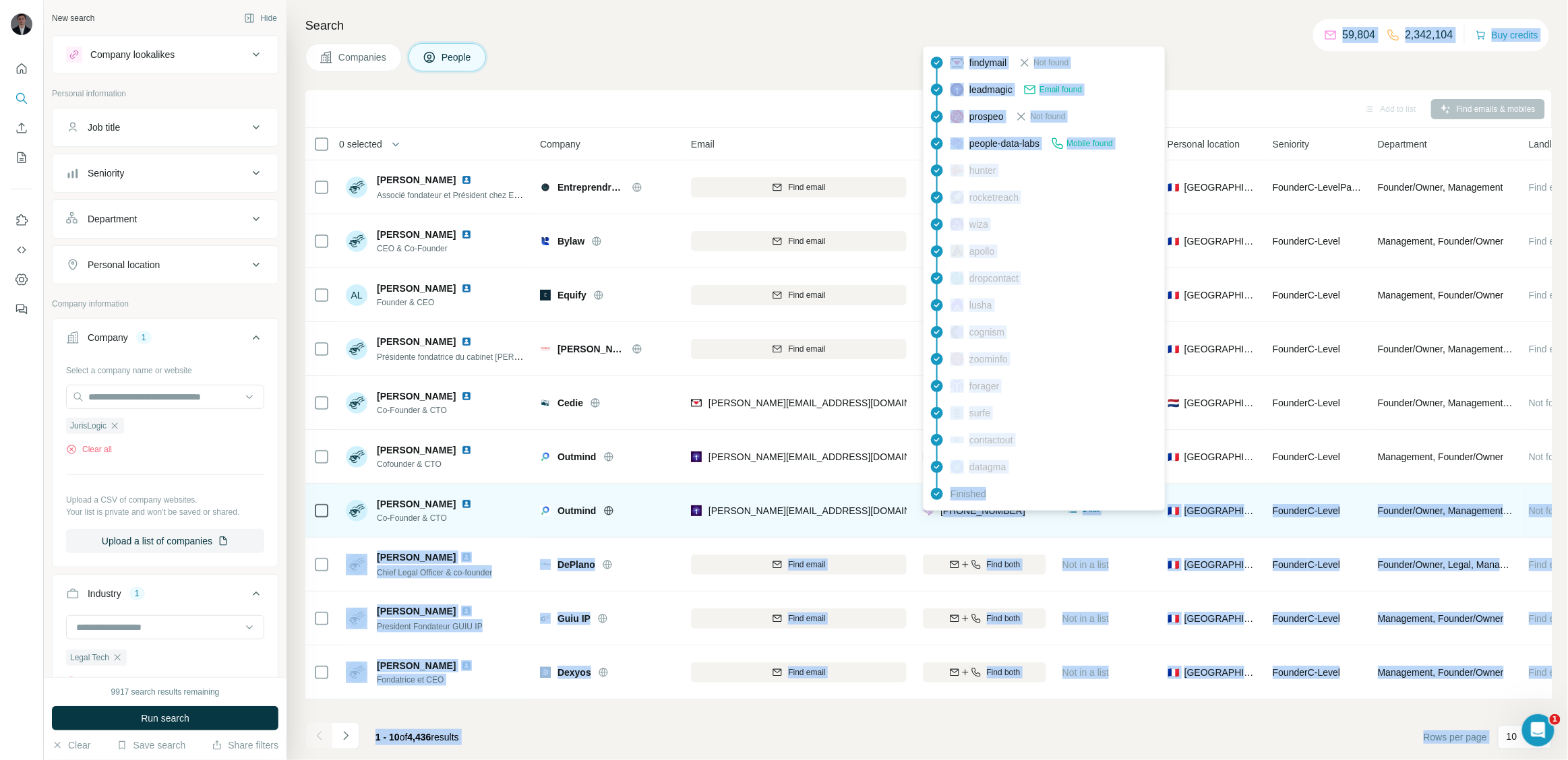
drag, startPoint x: 1054, startPoint y: 509, endPoint x: 946, endPoint y: 516, distance: 108.2
click at [946, 516] on body "New search Hide Company lookalikes Personal information Job title Seniority Dep…" at bounding box center [784, 430] width 1568 height 861
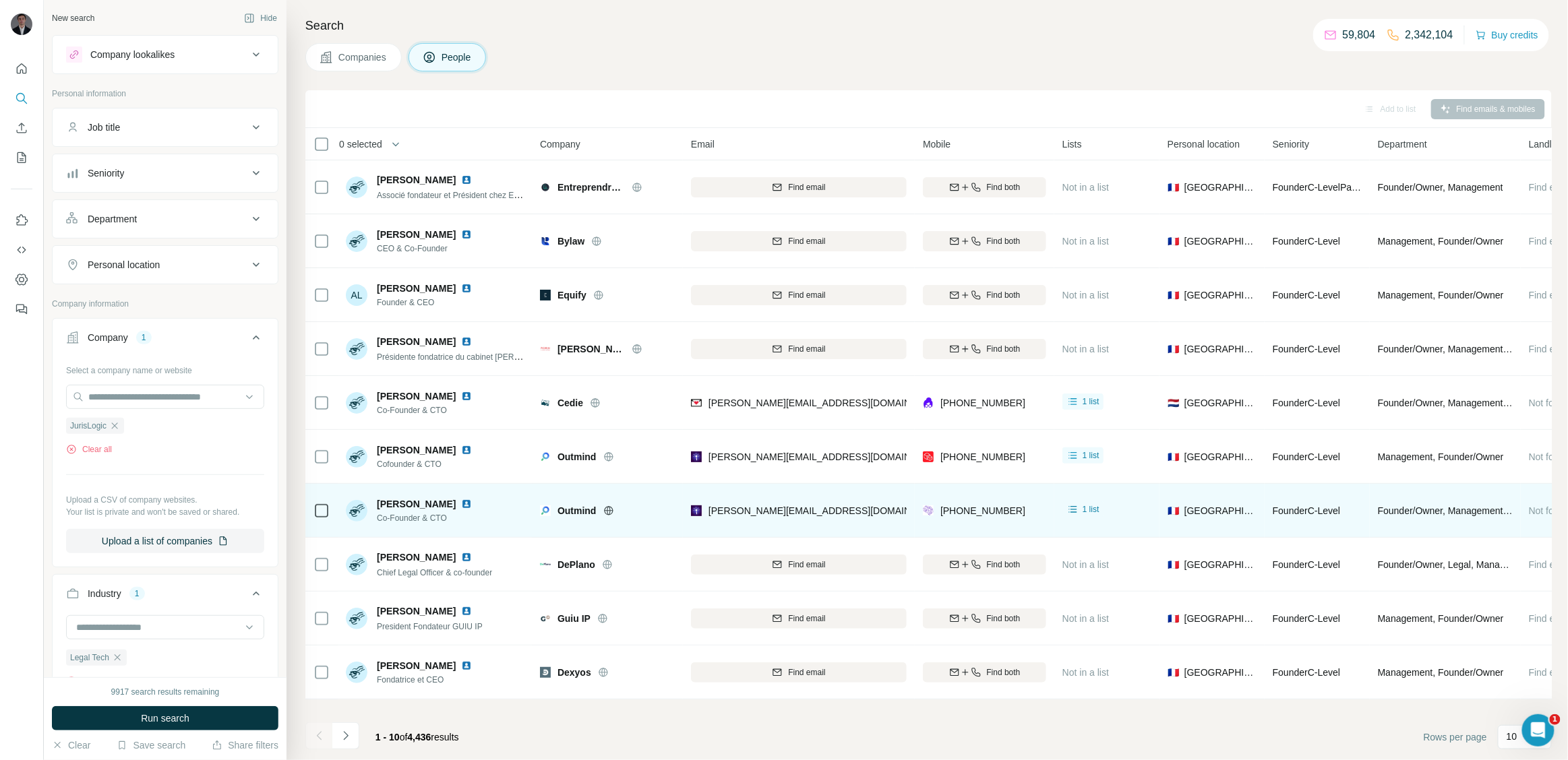
click at [887, 522] on div "[PERSON_NAME][EMAIL_ADDRESS][DOMAIN_NAME]" at bounding box center [799, 510] width 216 height 37
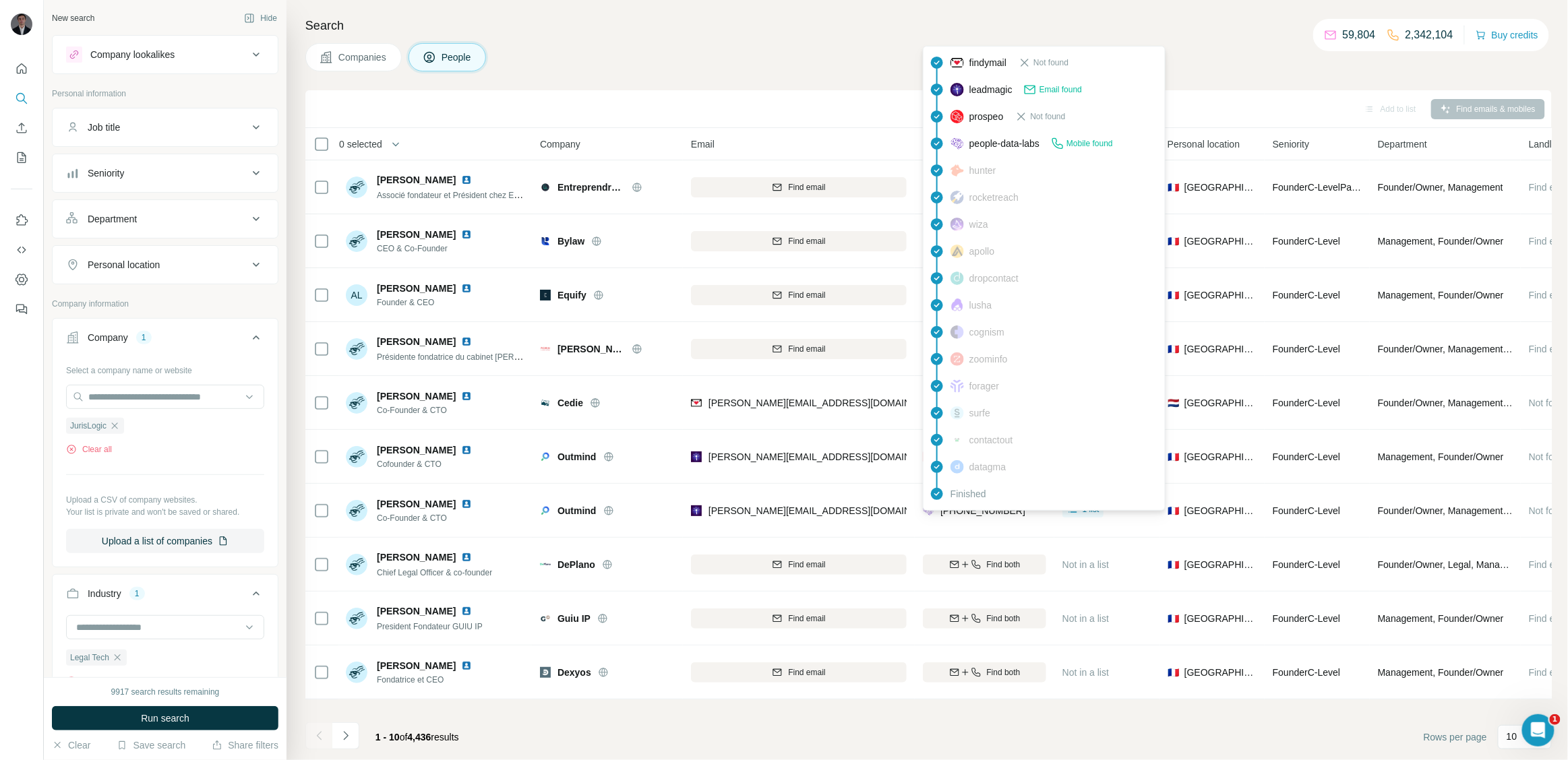
click at [981, 507] on div "findymail Not found leadmagic Email found prospeo Not found people-data-labs Mo…" at bounding box center [1045, 278] width 243 height 465
click at [981, 507] on span "[PHONE_NUMBER]" at bounding box center [983, 510] width 85 height 11
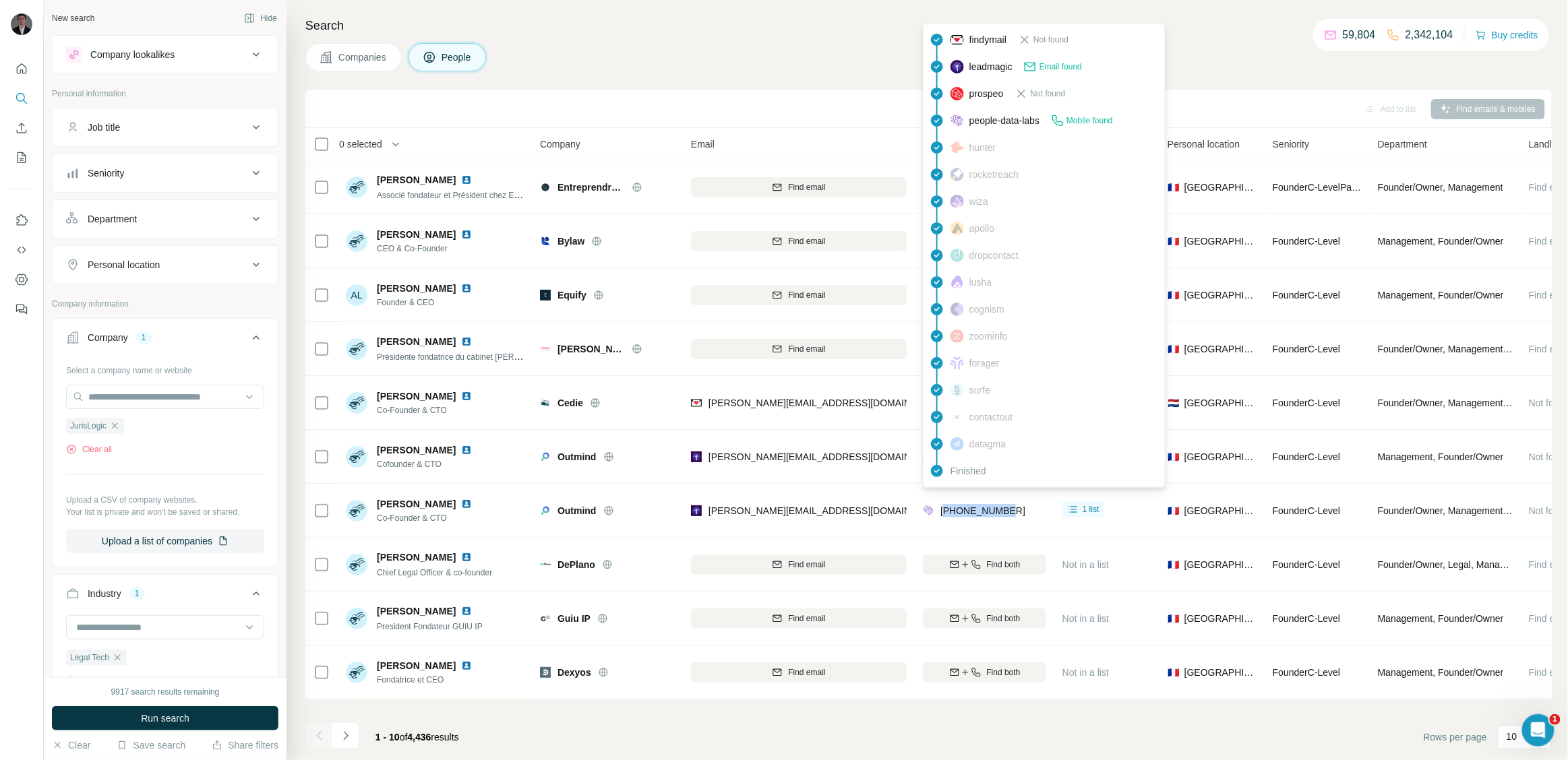
copy span "33777887791"
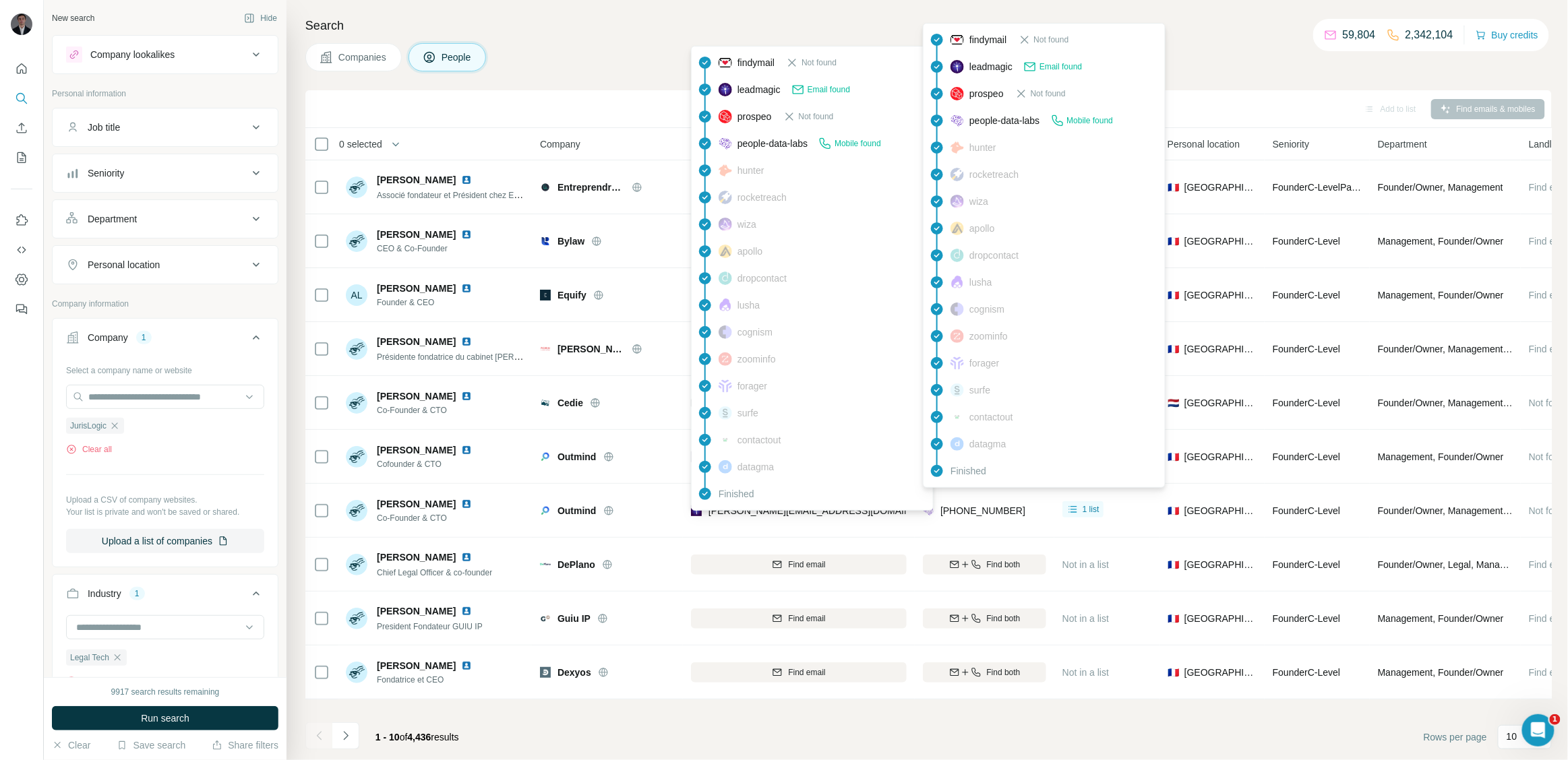
click at [749, 507] on div "Finished" at bounding box center [813, 493] width 236 height 27
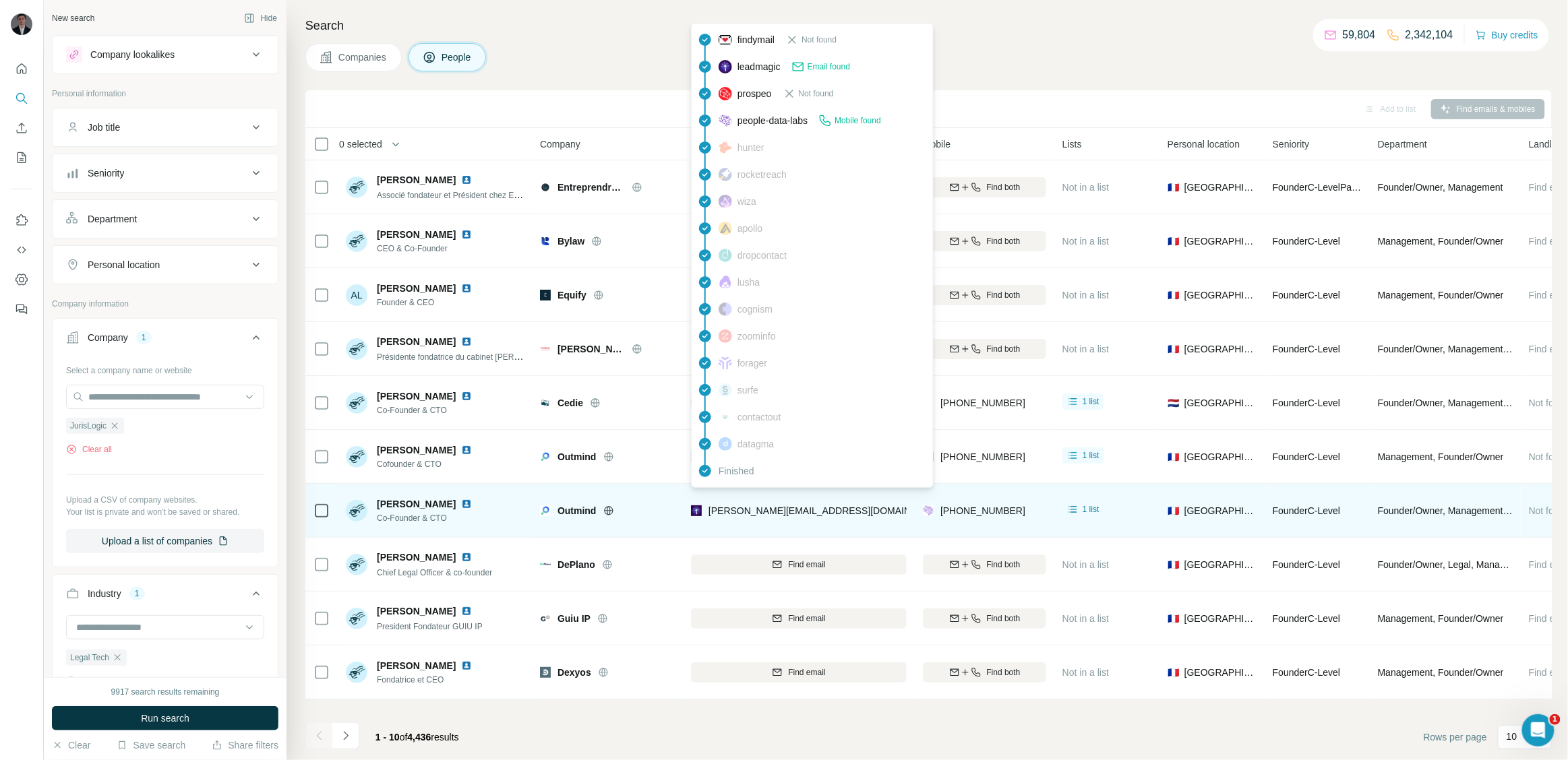
click at [747, 515] on span "[PERSON_NAME][EMAIL_ADDRESS][DOMAIN_NAME]" at bounding box center [828, 510] width 238 height 11
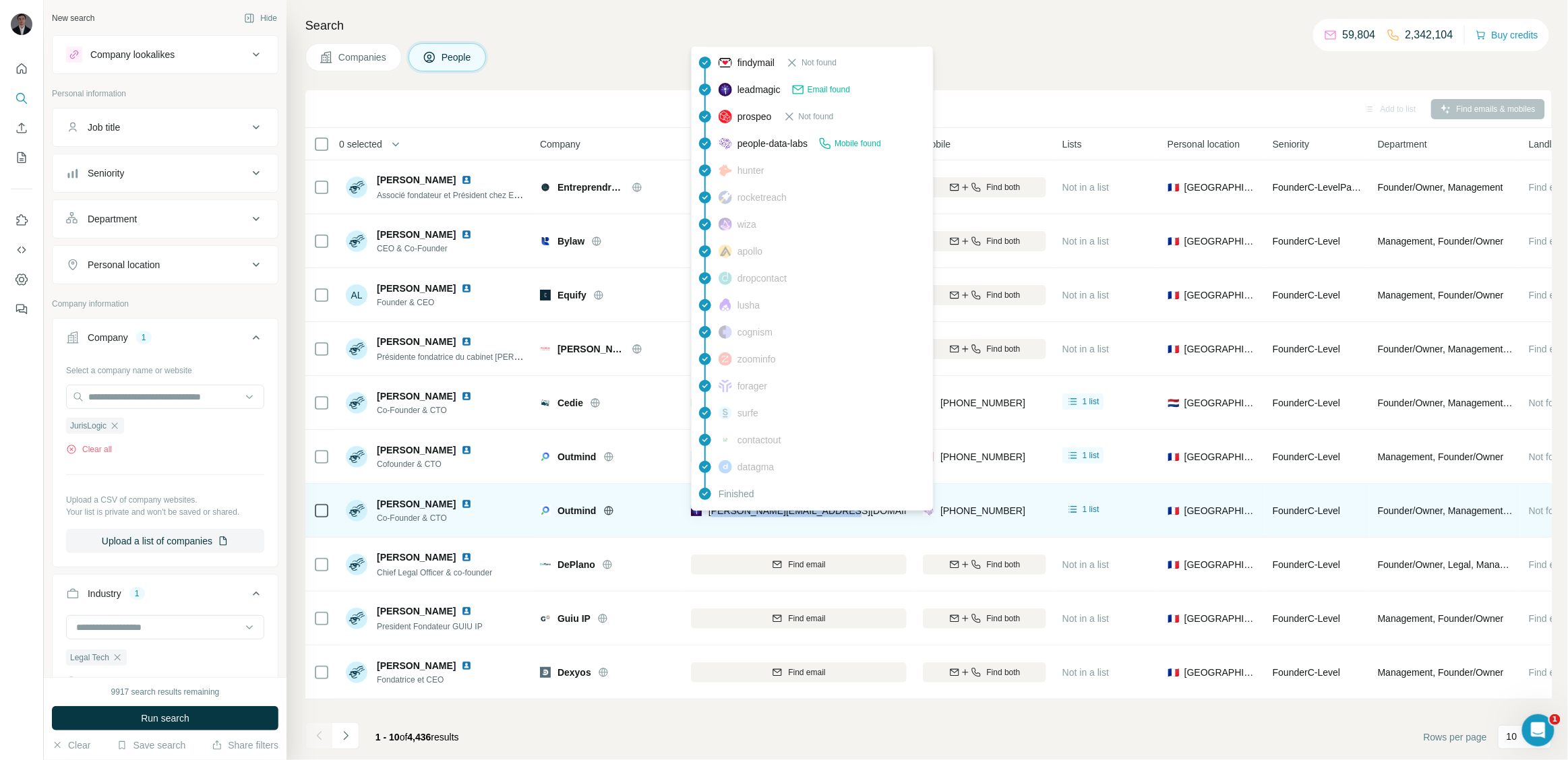
drag, startPoint x: 848, startPoint y: 515, endPoint x: 711, endPoint y: 512, distance: 137.0
click at [711, 512] on div "[PERSON_NAME][EMAIL_ADDRESS][DOMAIN_NAME]" at bounding box center [799, 510] width 216 height 37
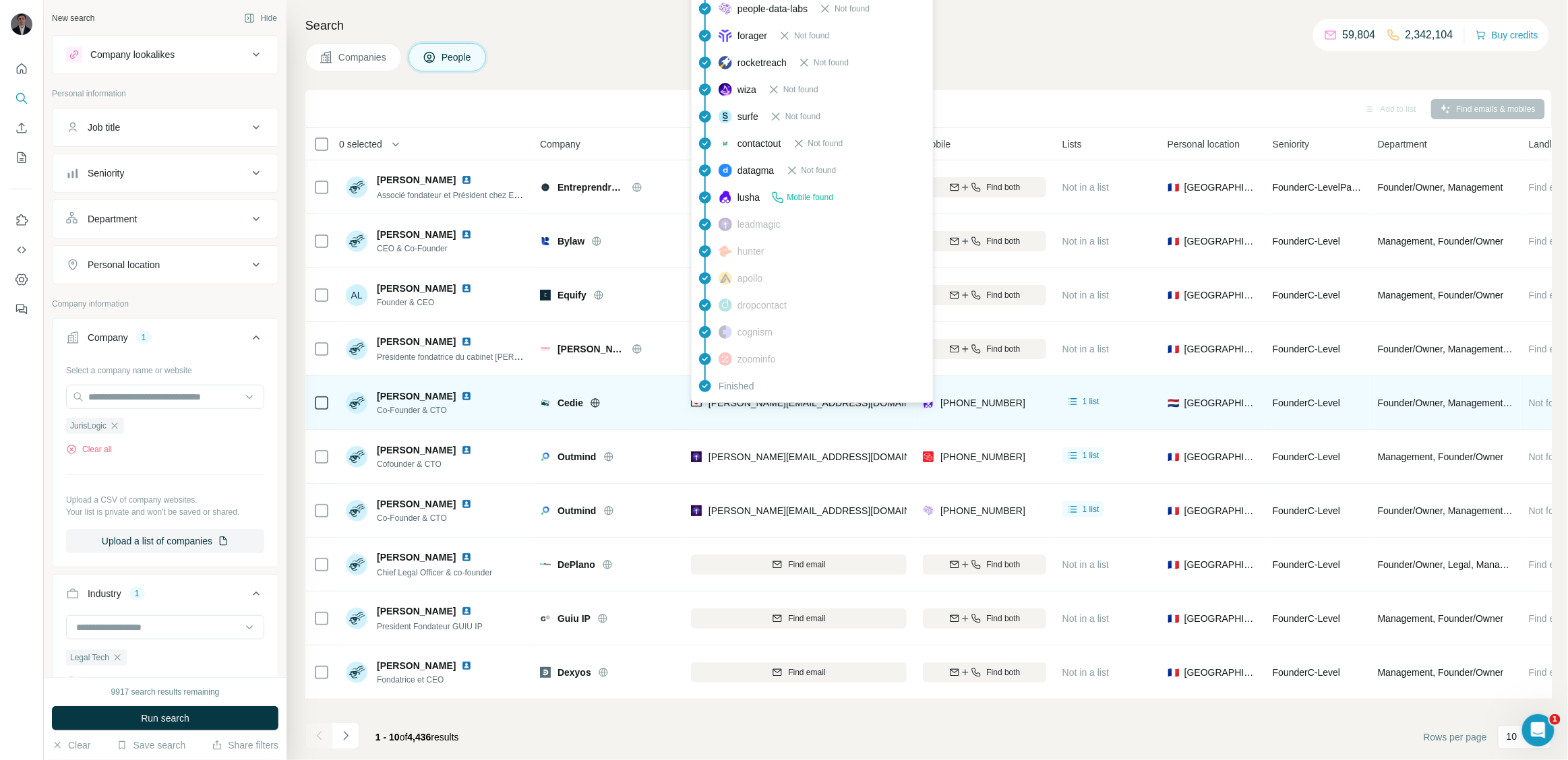
click at [782, 405] on span "[PERSON_NAME][EMAIL_ADDRESS][DOMAIN_NAME]" at bounding box center [828, 403] width 238 height 11
click at [729, 404] on span "[PERSON_NAME][EMAIL_ADDRESS][DOMAIN_NAME]" at bounding box center [828, 403] width 238 height 11
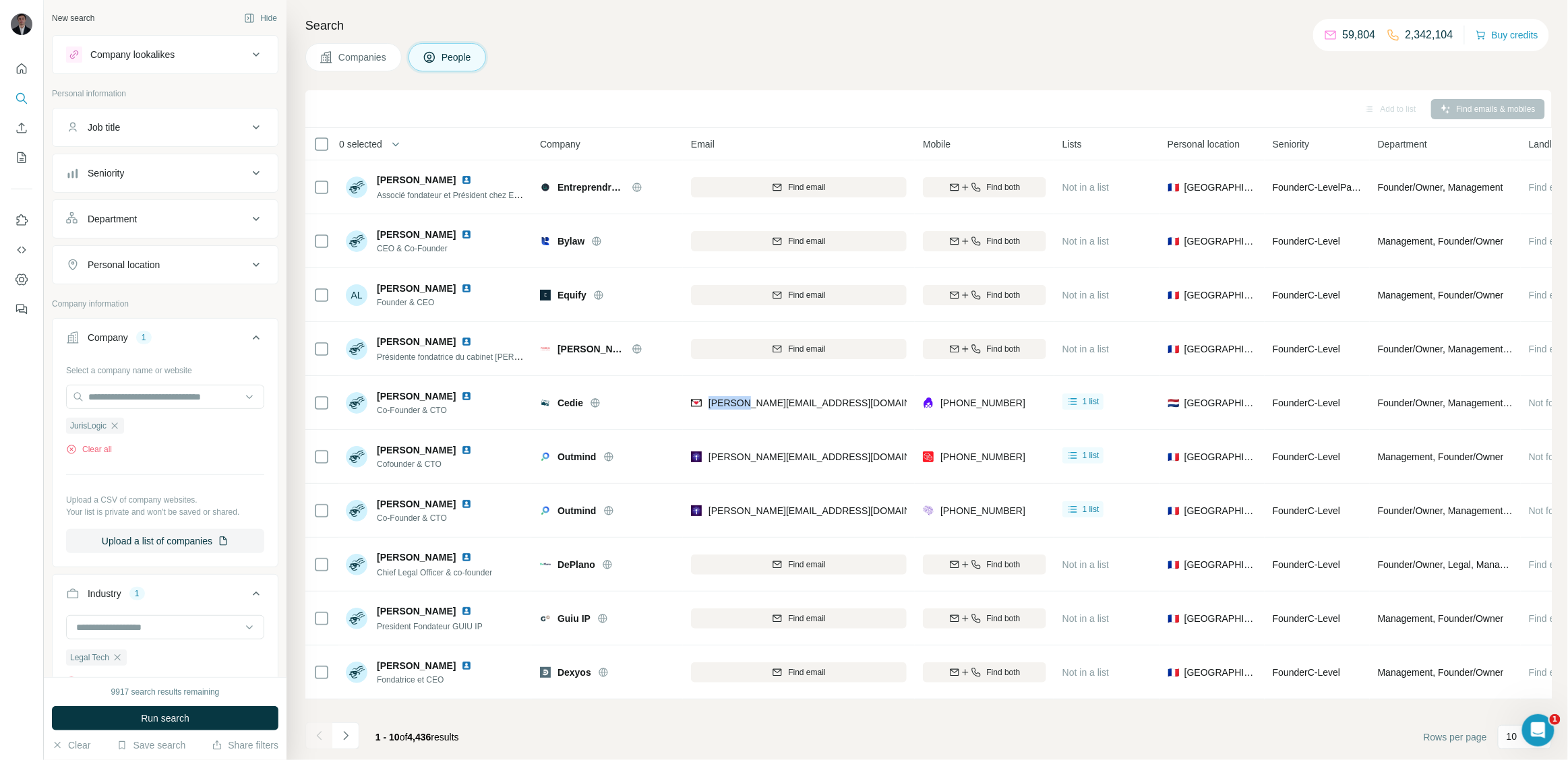
click at [386, 70] on button "Companies" at bounding box center [354, 57] width 96 height 28
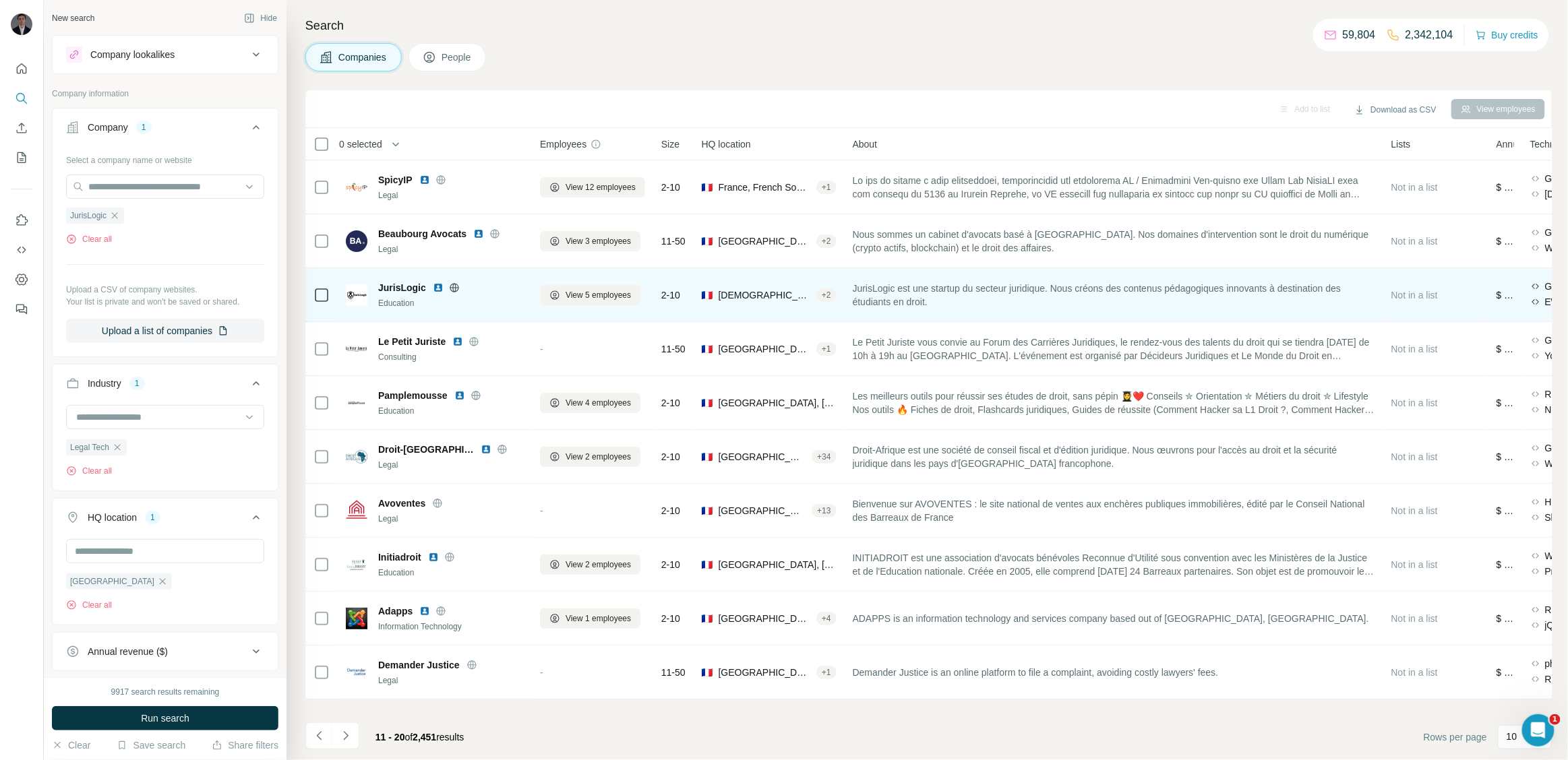
click at [454, 287] on icon at bounding box center [454, 287] width 9 height 1
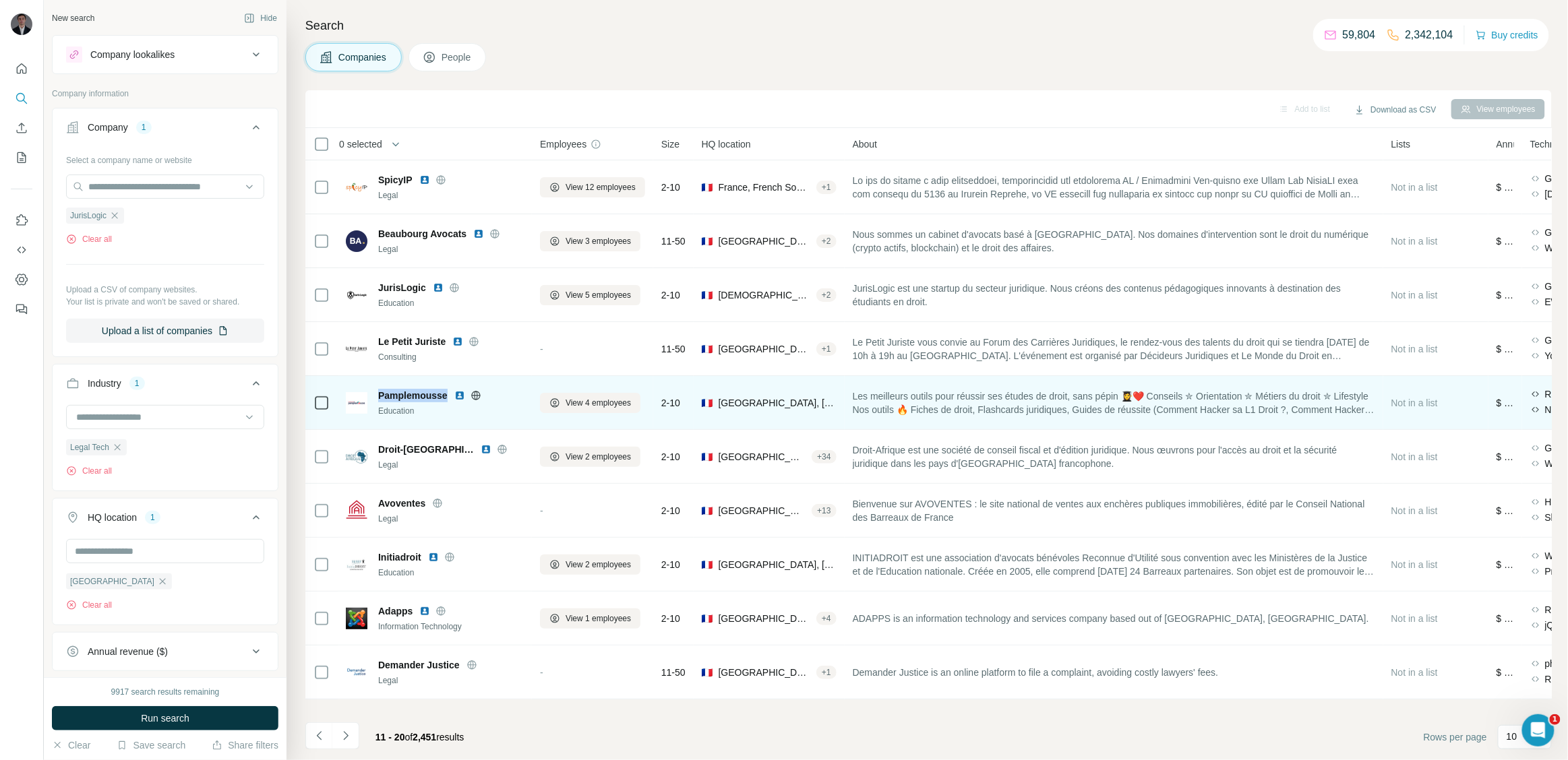
drag, startPoint x: 376, startPoint y: 400, endPoint x: 450, endPoint y: 396, distance: 74.1
click at [450, 396] on div "Pamplemousse Education" at bounding box center [435, 403] width 178 height 28
copy span "Pamplemousse"
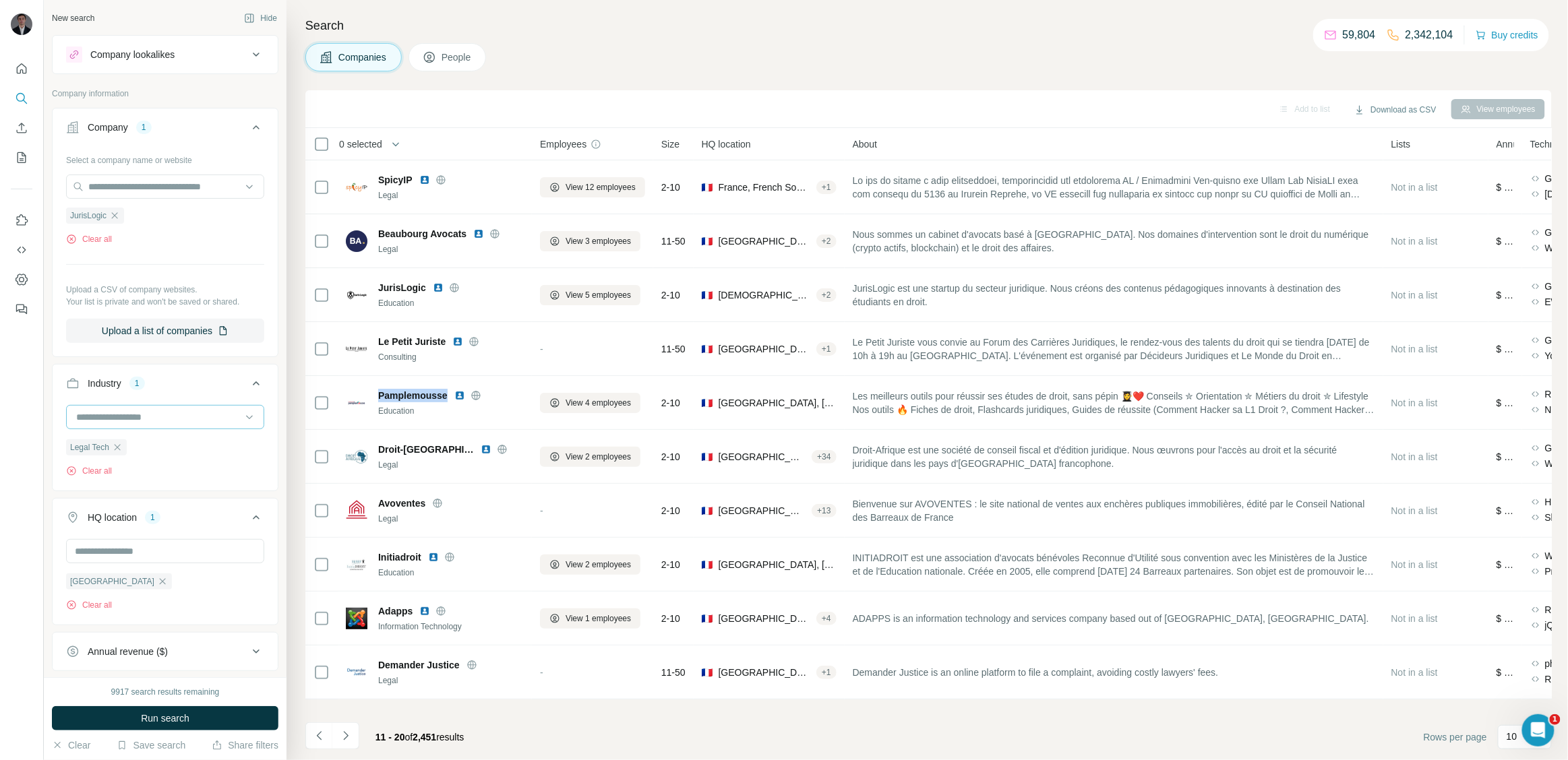
copy span "Pamplemousse"
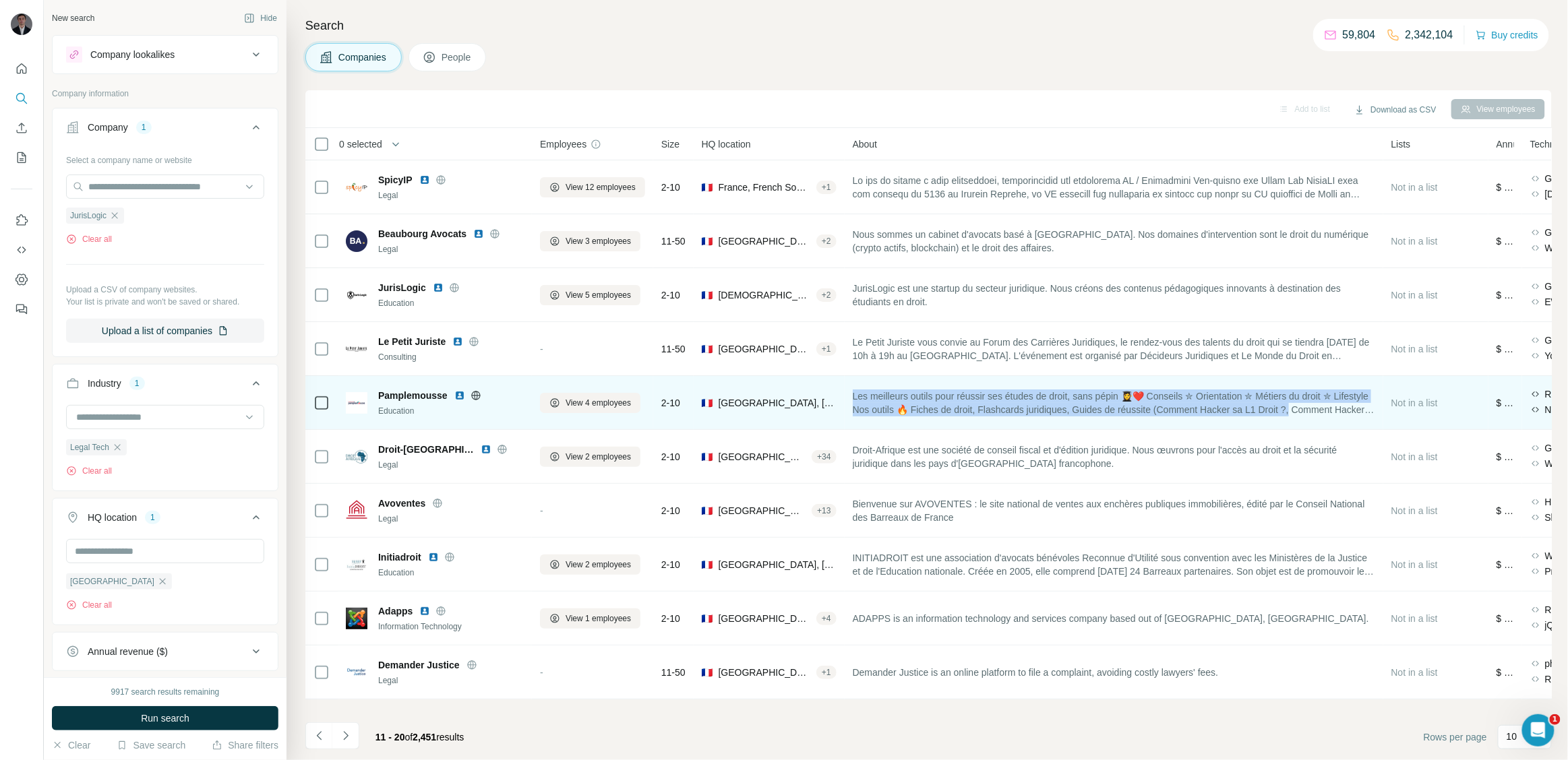
drag, startPoint x: 856, startPoint y: 394, endPoint x: 1359, endPoint y: 413, distance: 503.4
click at [1359, 413] on span "Les meilleurs outils pour réussir ses études de droit, sans pépin 👩‍🎓❤️ Conseil…" at bounding box center [1113, 403] width 523 height 27
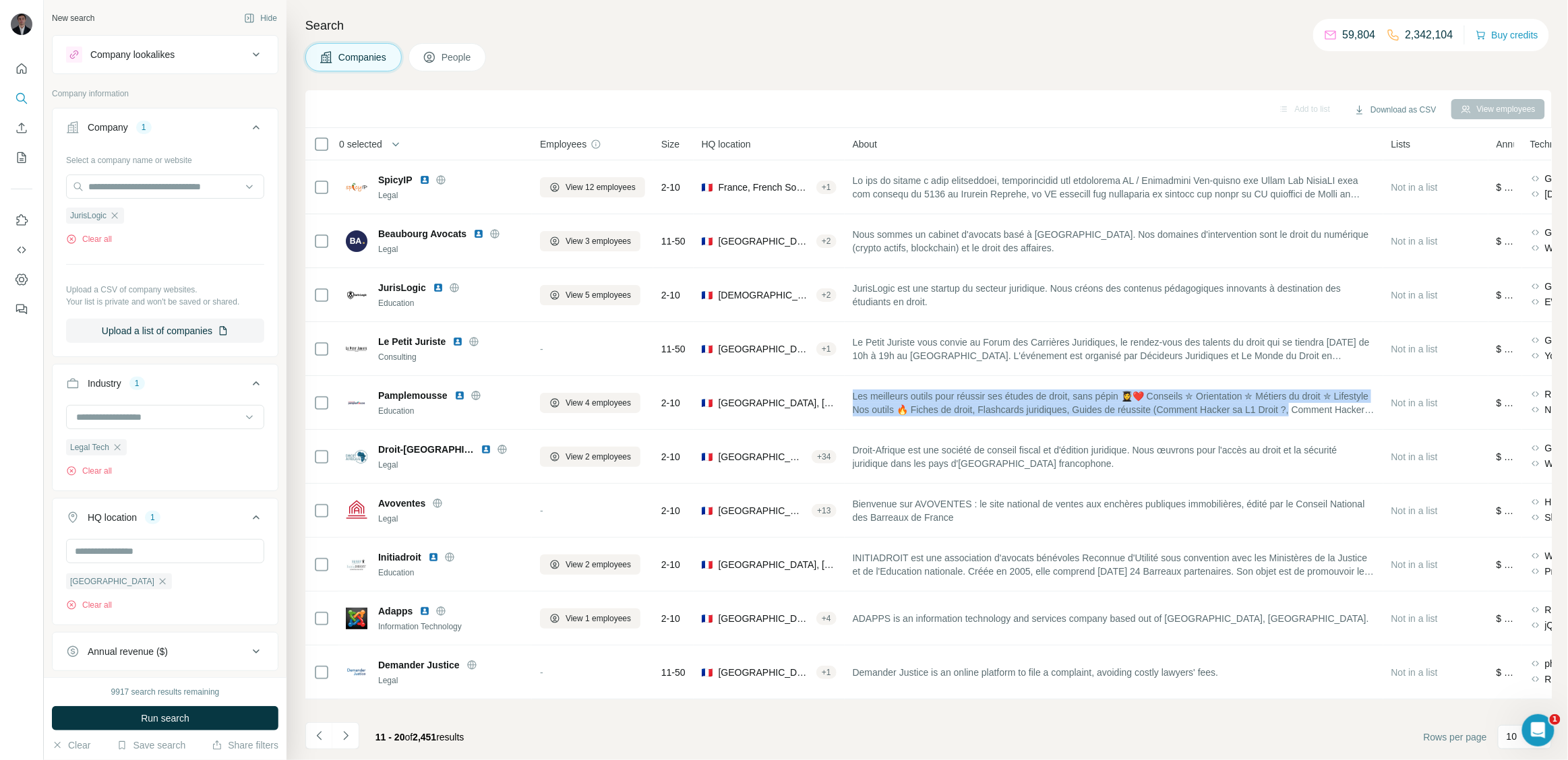
copy span "Les meilleurs outils pour réussir ses études de droit, sans pépin 👩‍🎓❤️ Conseil…"
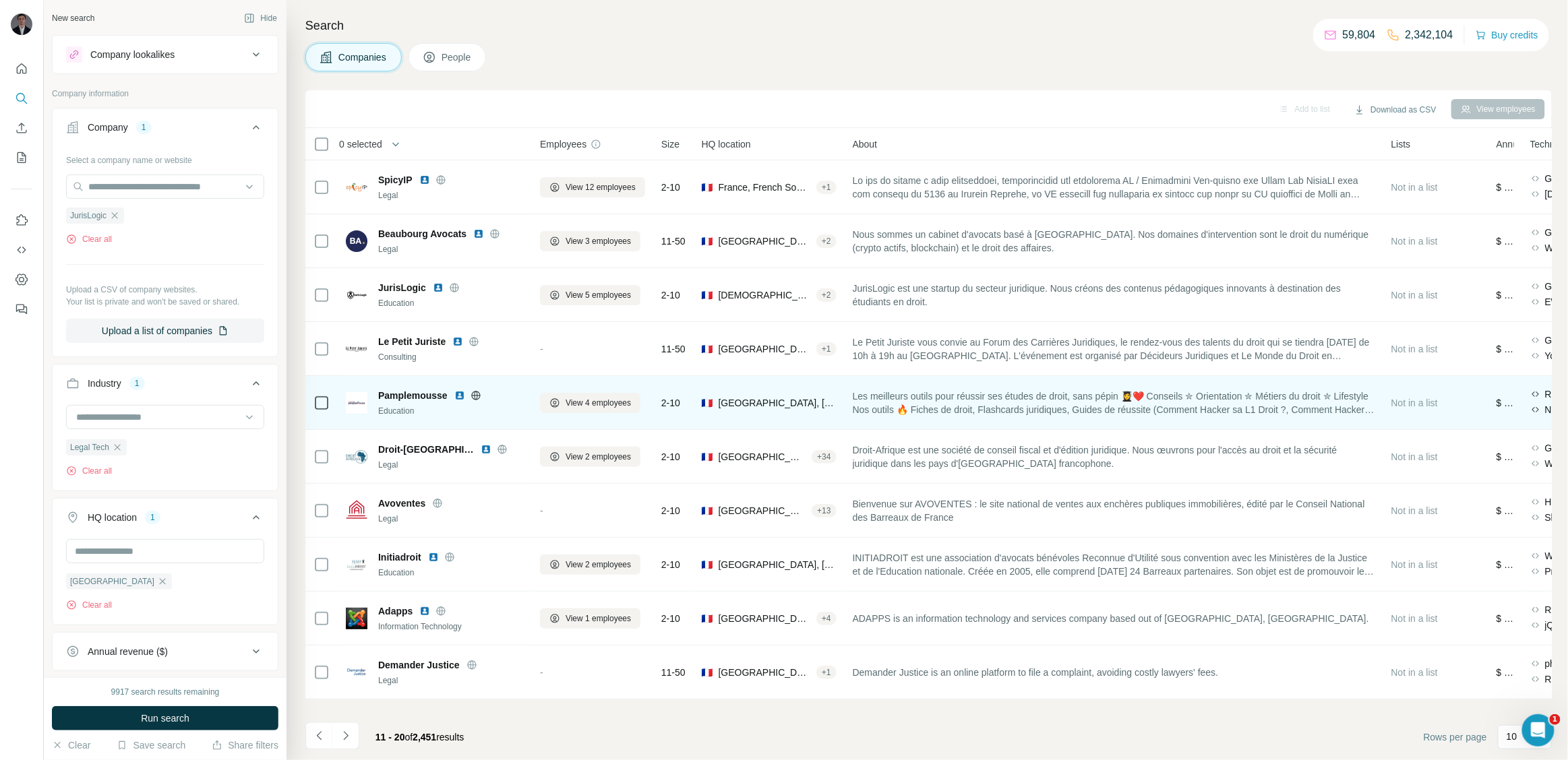
click at [475, 391] on icon at bounding box center [475, 395] width 9 height 9
click at [598, 393] on button "View 4 employees" at bounding box center [590, 403] width 101 height 20
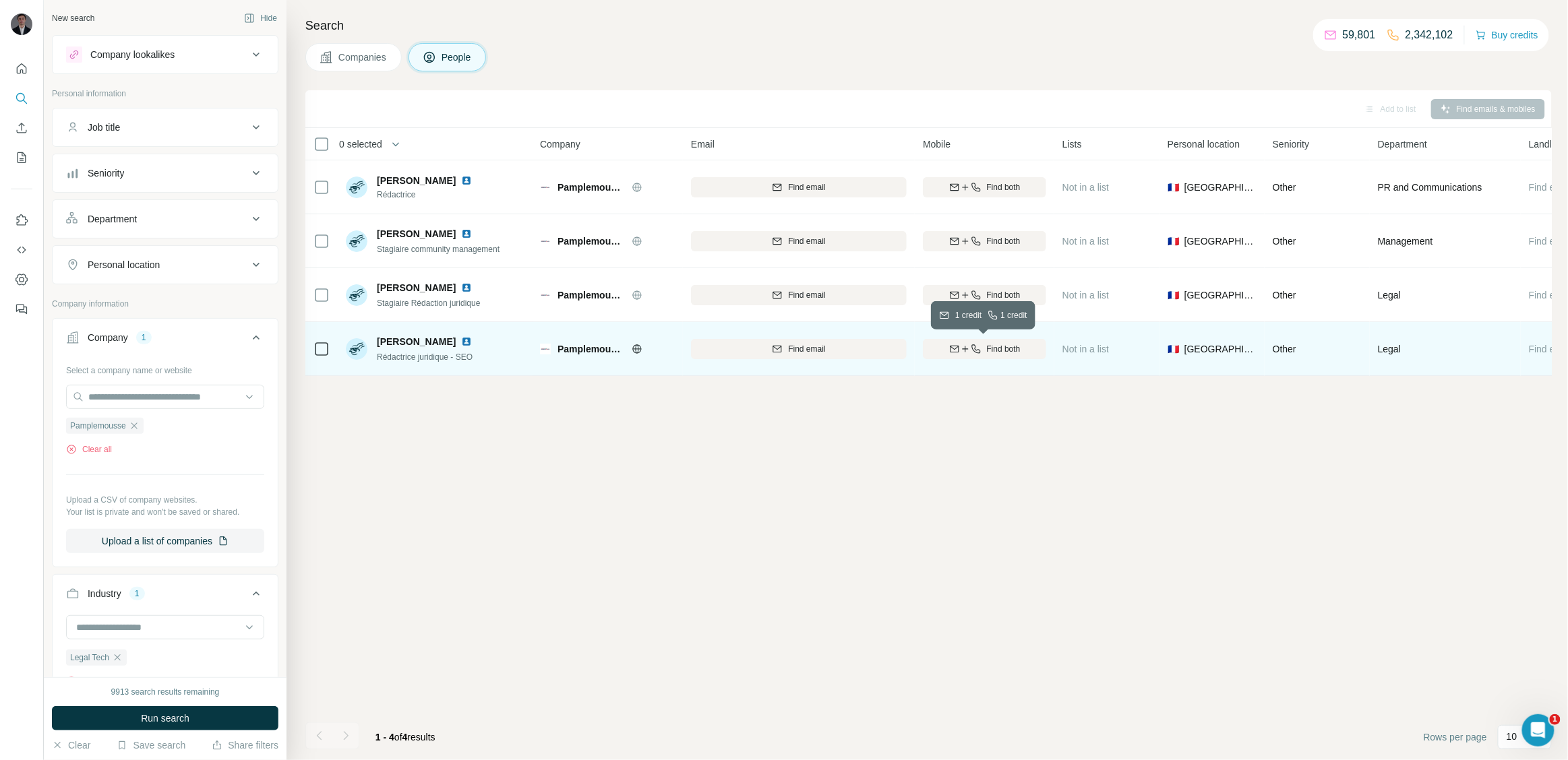
click at [971, 353] on icon "button" at bounding box center [976, 349] width 11 height 11
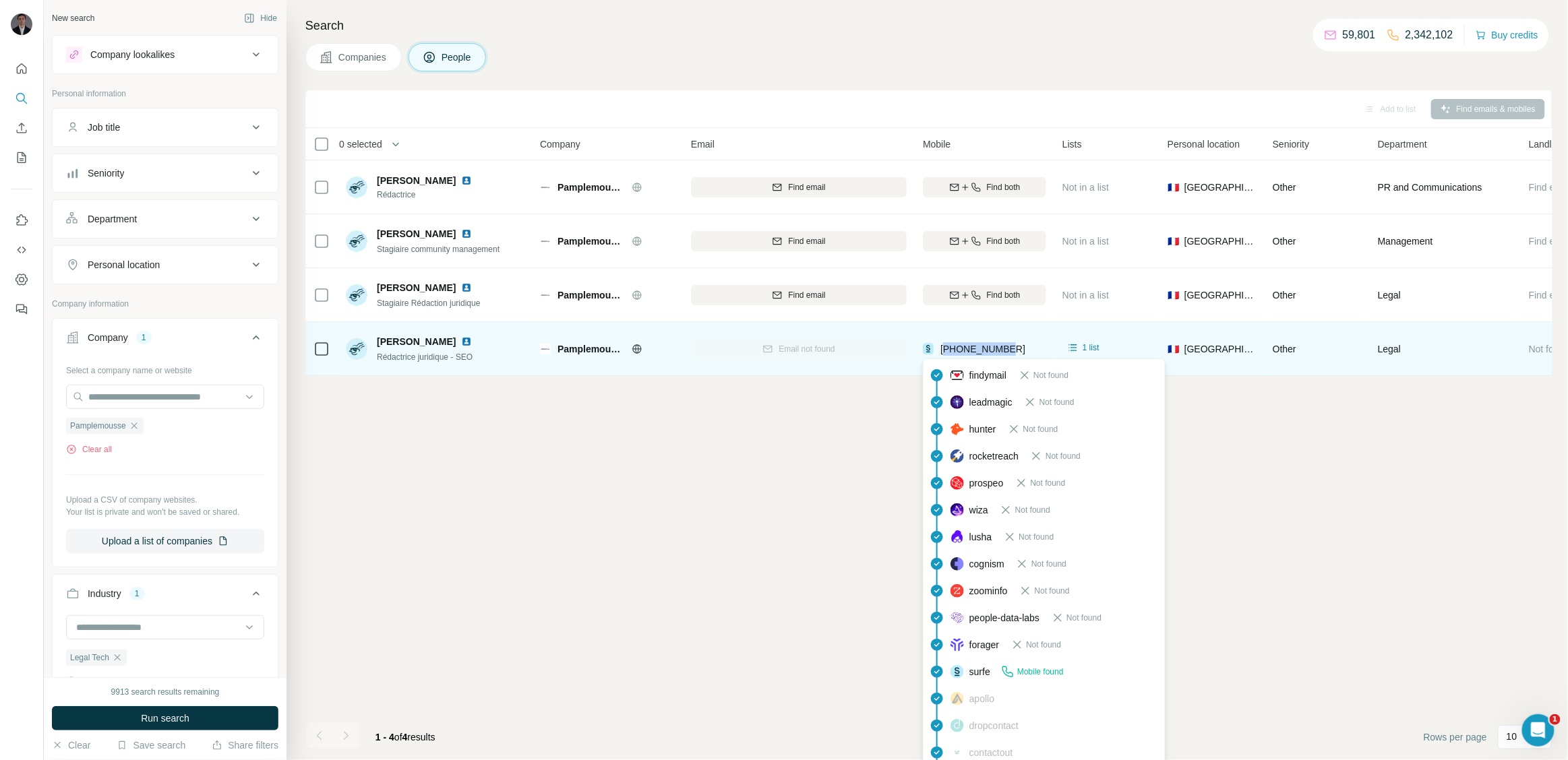
drag, startPoint x: 1020, startPoint y: 345, endPoint x: 949, endPoint y: 348, distance: 71.1
click at [949, 348] on div "[PHONE_NUMBER]" at bounding box center [985, 349] width 123 height 37
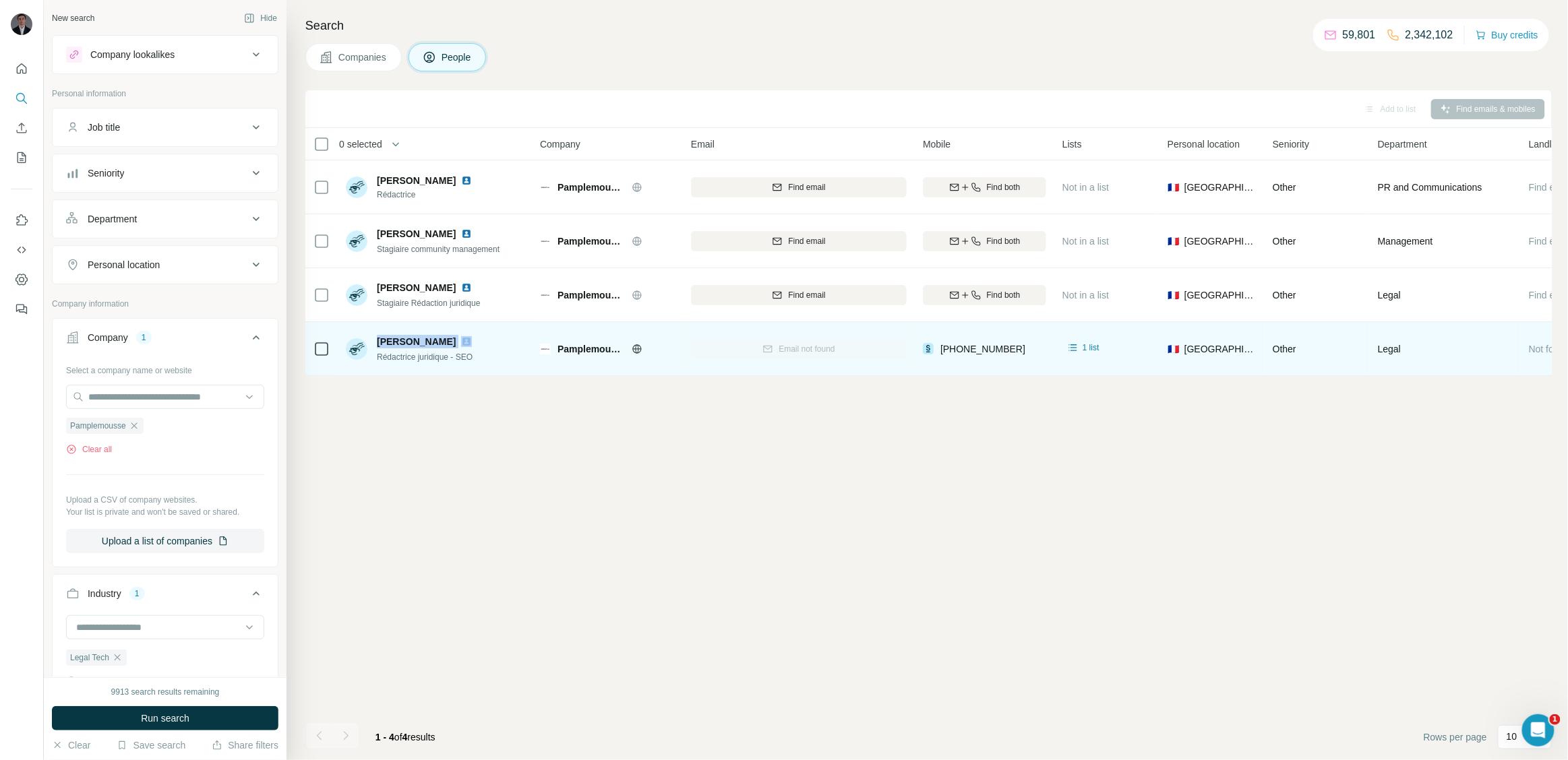
drag, startPoint x: 379, startPoint y: 345, endPoint x: 478, endPoint y: 345, distance: 99.0
click at [477, 345] on div "[PERSON_NAME]" at bounding box center [427, 341] width 101 height 13
drag, startPoint x: 480, startPoint y: 361, endPoint x: 377, endPoint y: 355, distance: 103.2
click at [377, 355] on div "Rédactrice juridique - SEO" at bounding box center [427, 356] width 101 height 13
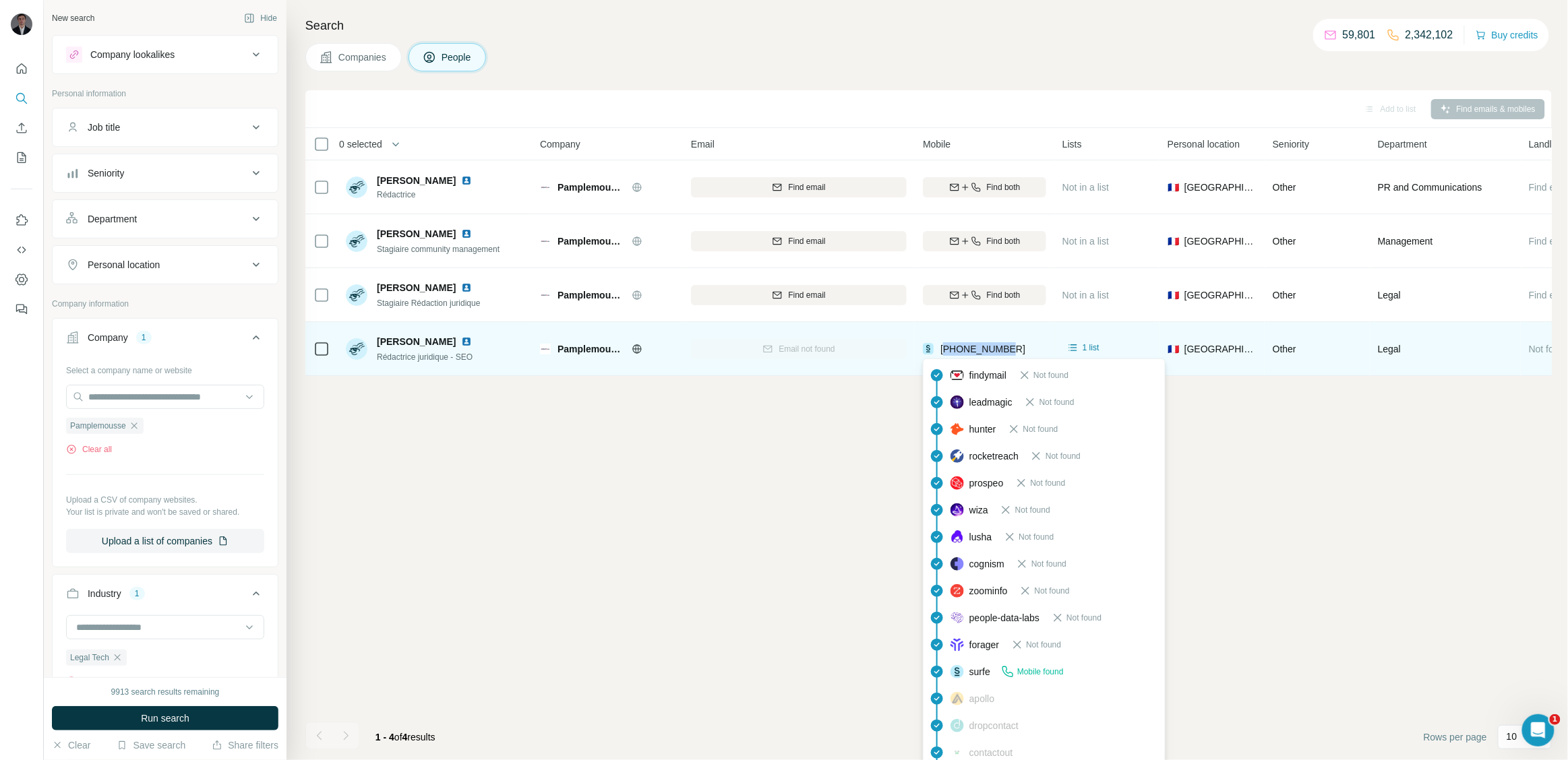
drag, startPoint x: 1015, startPoint y: 345, endPoint x: 945, endPoint y: 345, distance: 70.0
click at [945, 345] on div "[PHONE_NUMBER]" at bounding box center [985, 349] width 123 height 37
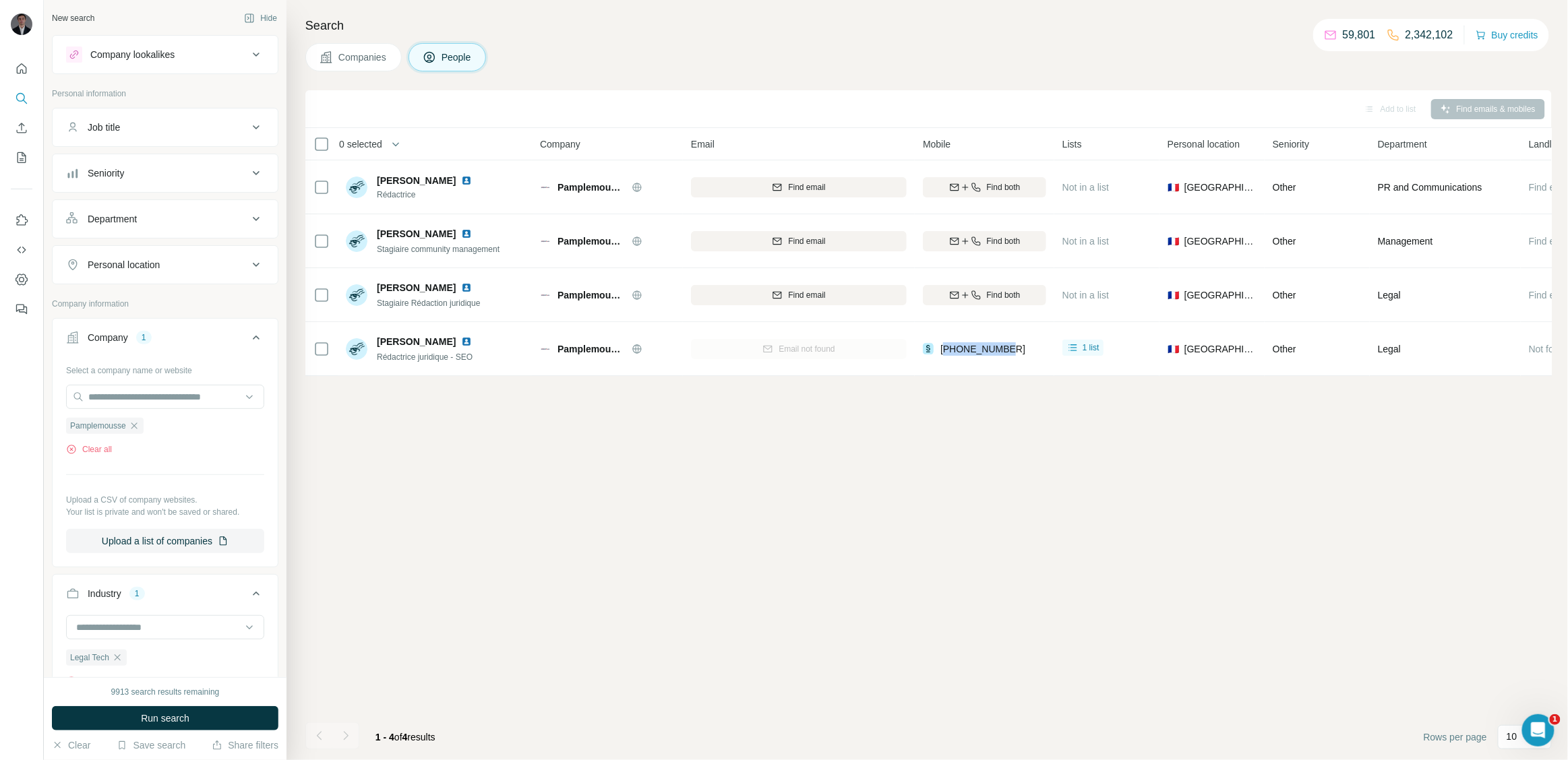
click at [339, 55] on span "Companies" at bounding box center [362, 57] width 49 height 13
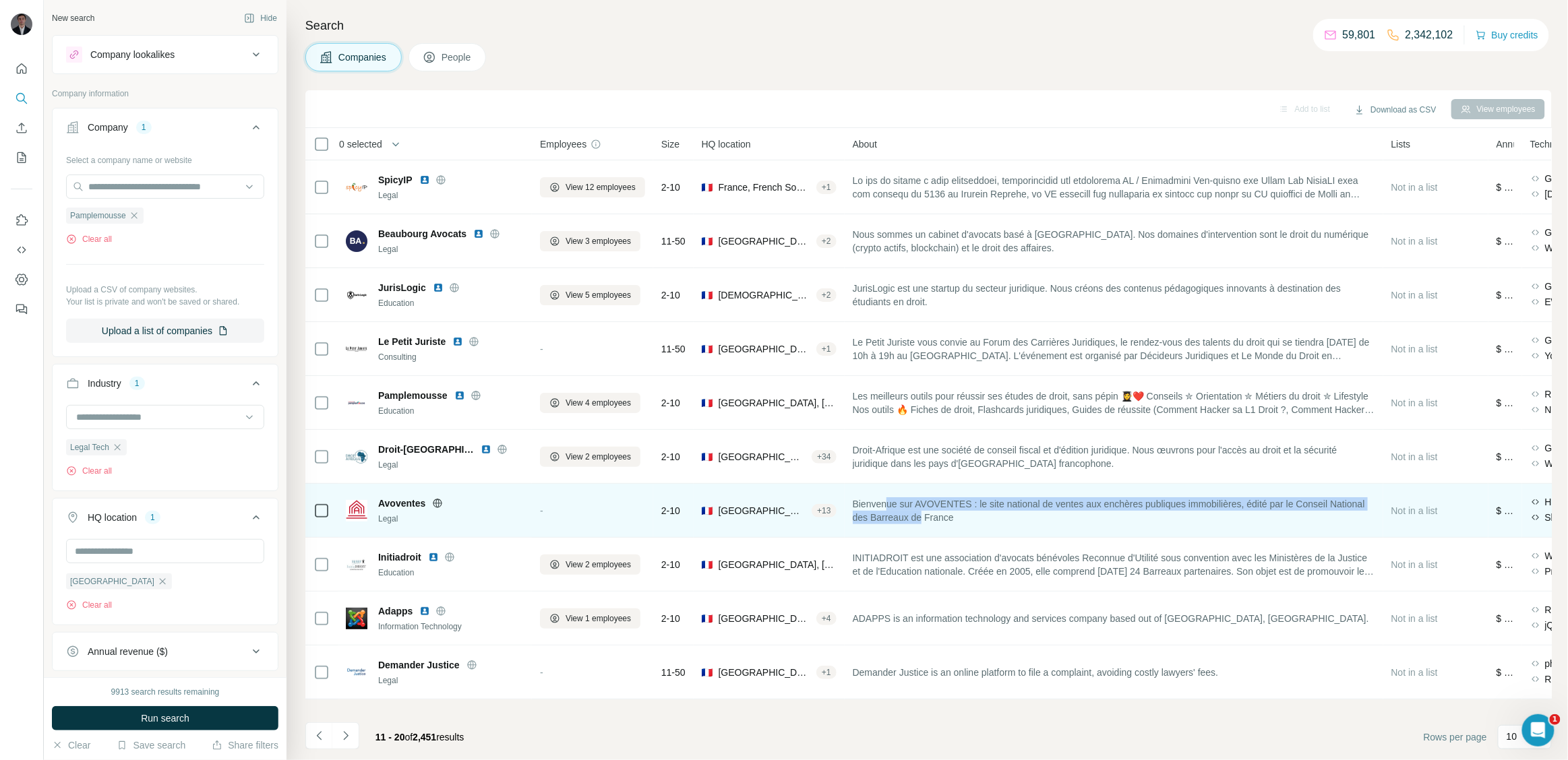
drag, startPoint x: 890, startPoint y: 508, endPoint x: 967, endPoint y: 530, distance: 80.1
click at [967, 530] on td "Bienvenue sur AVOVENTES : le site national de ventes aux enchères publiques imm…" at bounding box center [1114, 511] width 538 height 54
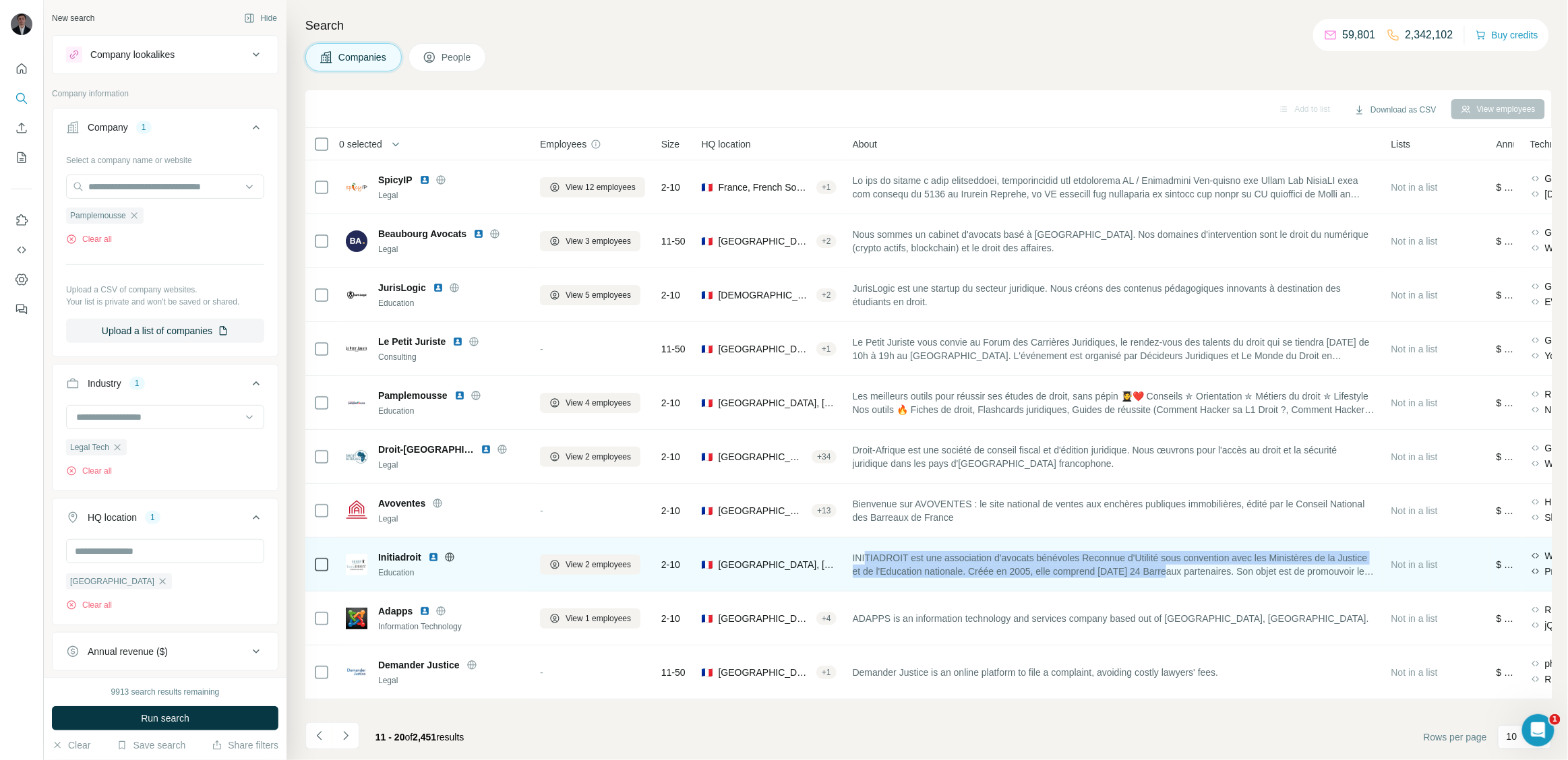
drag, startPoint x: 870, startPoint y: 555, endPoint x: 1217, endPoint y: 571, distance: 347.4
click at [1217, 571] on span "INITIADROIT est une association d'avocats bénévoles Reconnue d'Utilité sous con…" at bounding box center [1113, 565] width 523 height 27
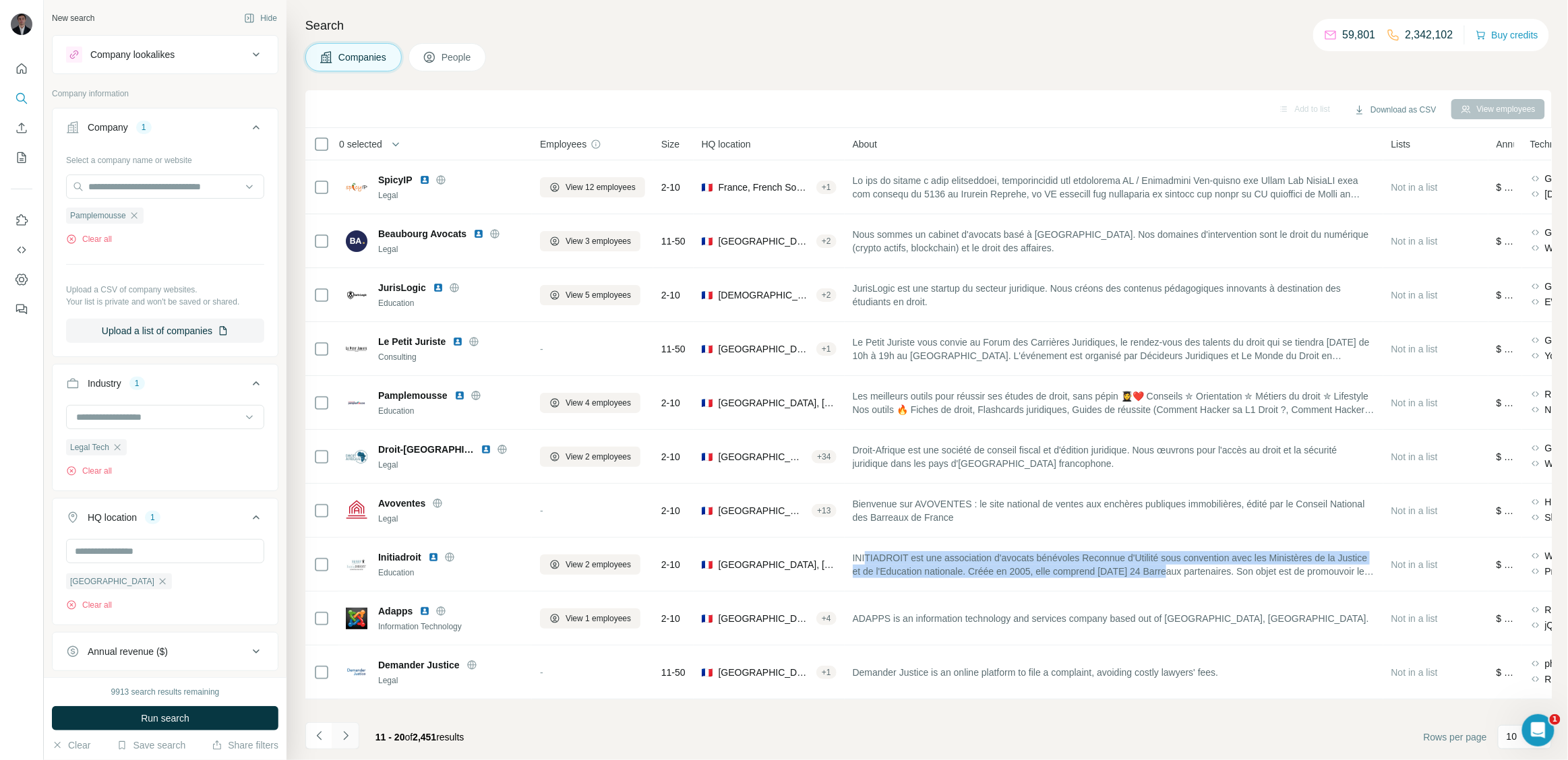
click at [355, 736] on button "Navigate to next page" at bounding box center [346, 736] width 27 height 27
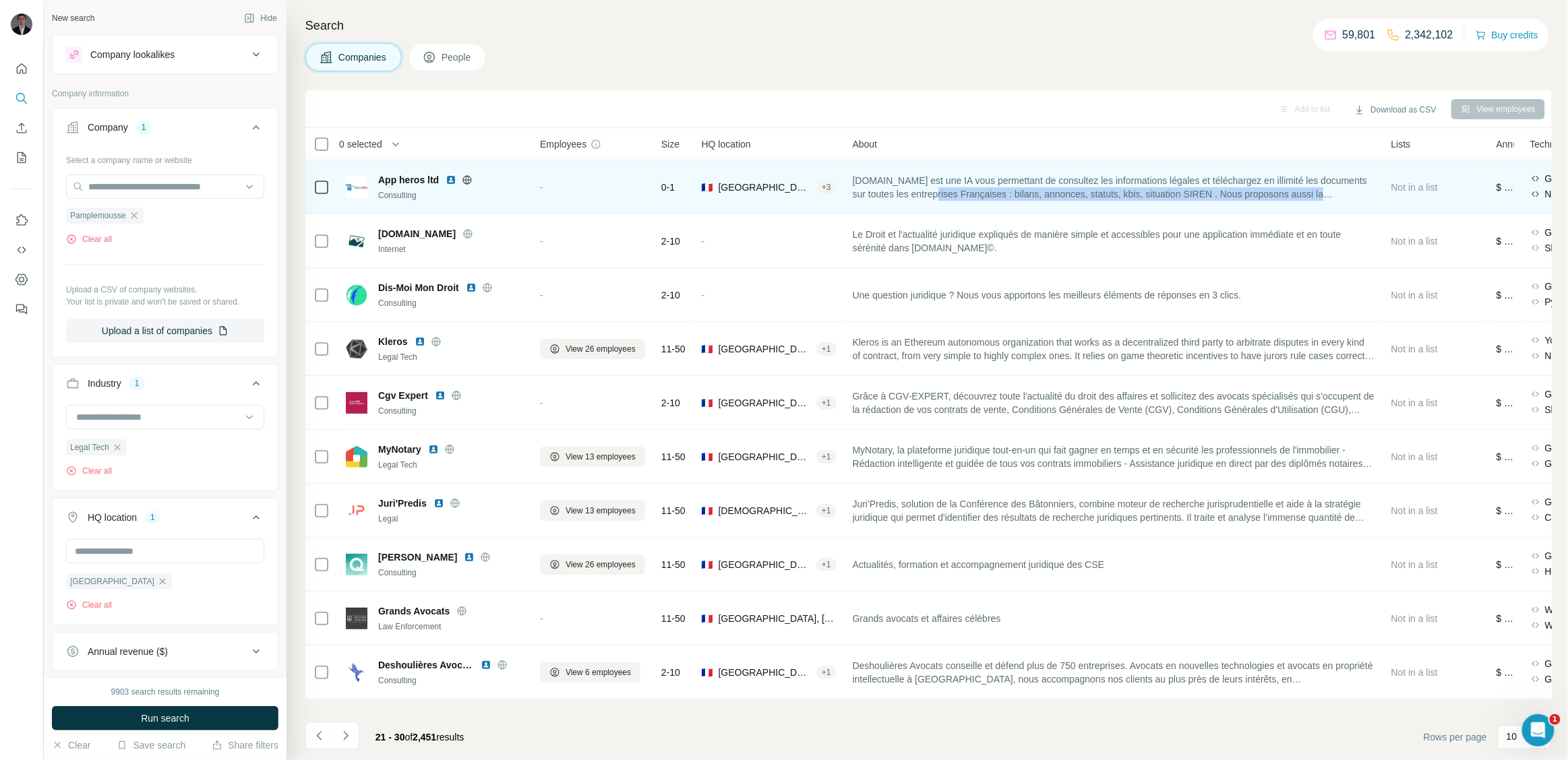
drag, startPoint x: 960, startPoint y: 189, endPoint x: 1352, endPoint y: 201, distance: 392.2
click at [1352, 201] on div "[DOMAIN_NAME] est une IA vous permettant de consultez les informations légales …" at bounding box center [1113, 187] width 523 height 37
click at [469, 184] on icon at bounding box center [467, 179] width 11 height 11
